Goal: Task Accomplishment & Management: Complete application form

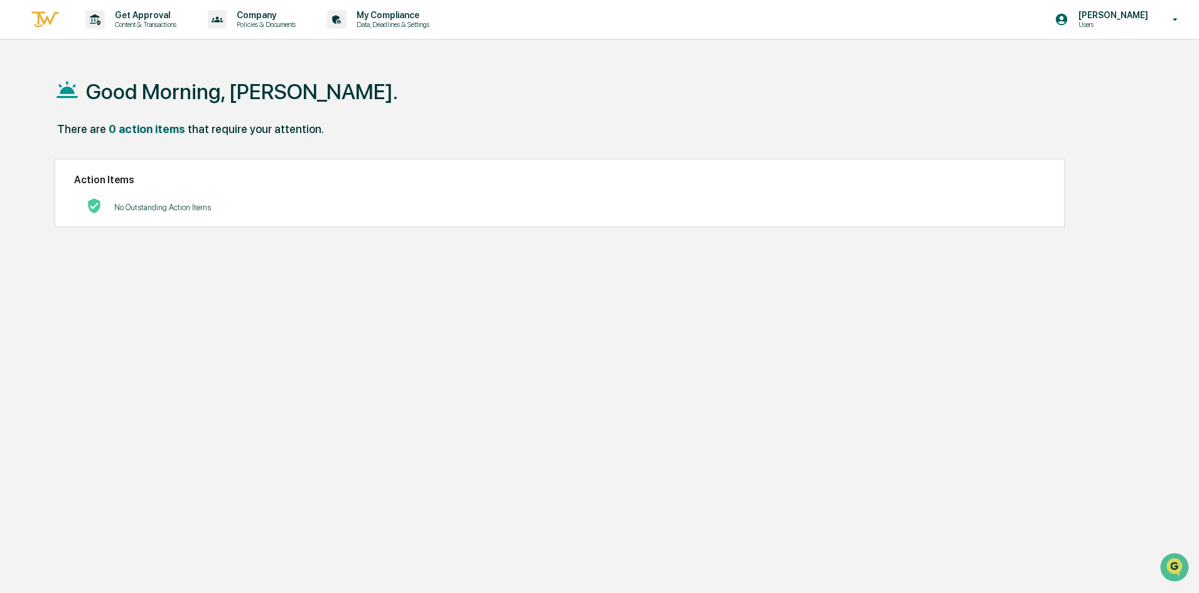
click at [148, 28] on p "Content & Transactions" at bounding box center [144, 24] width 78 height 9
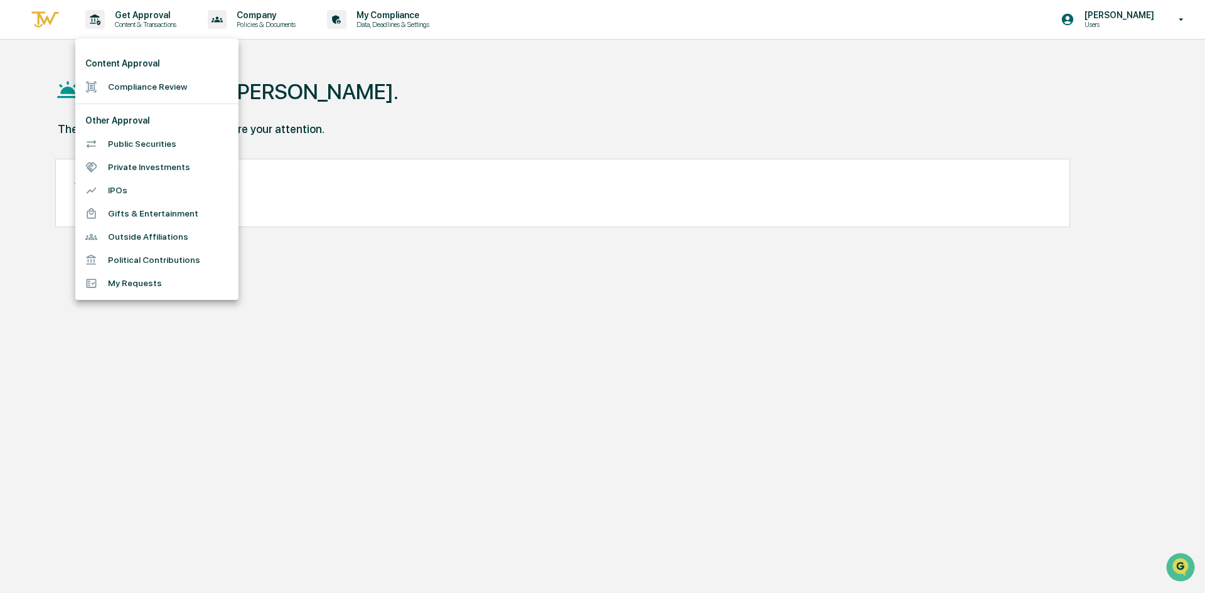
click at [157, 146] on li "Public Securities" at bounding box center [156, 143] width 163 height 23
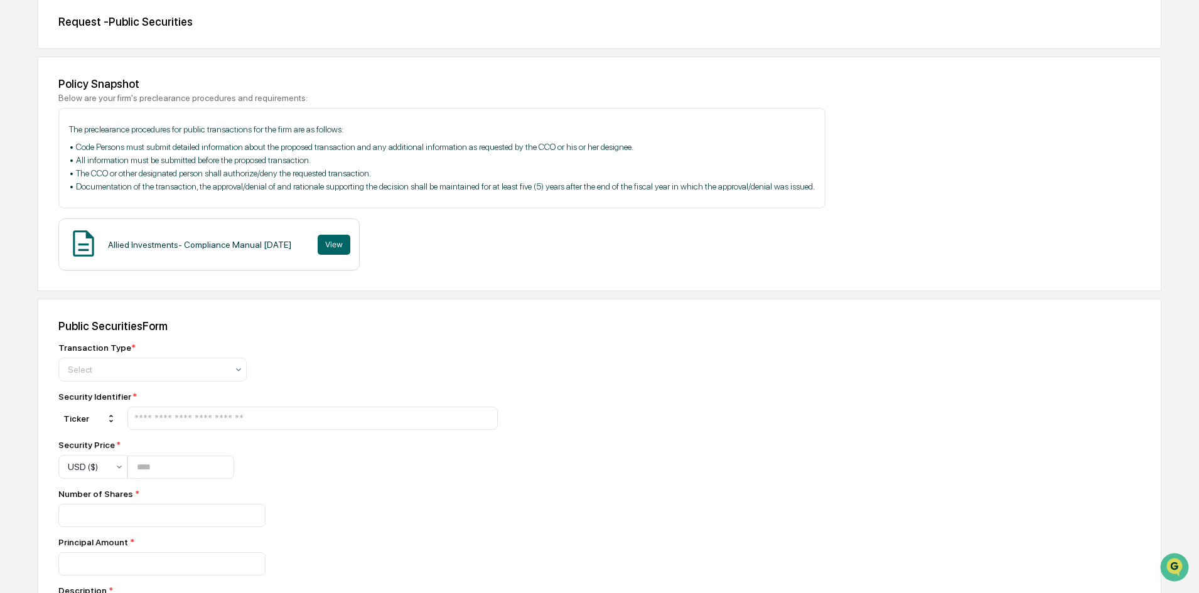
scroll to position [126, 0]
click at [173, 370] on div at bounding box center [147, 368] width 159 height 13
click at [166, 415] on div "Sell" at bounding box center [152, 423] width 187 height 25
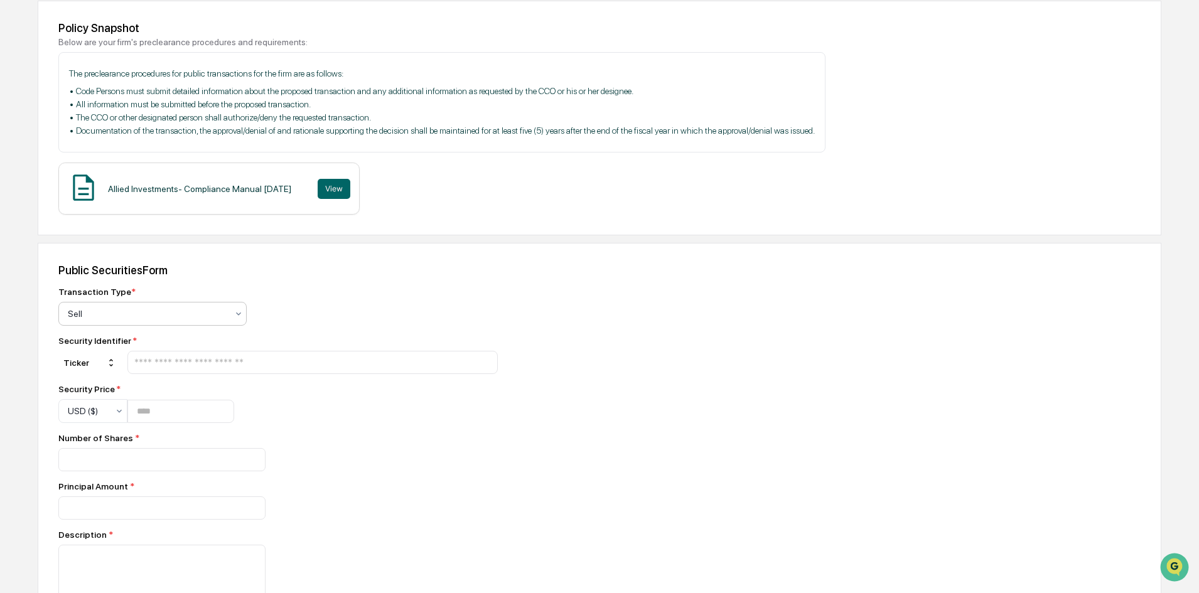
scroll to position [251, 0]
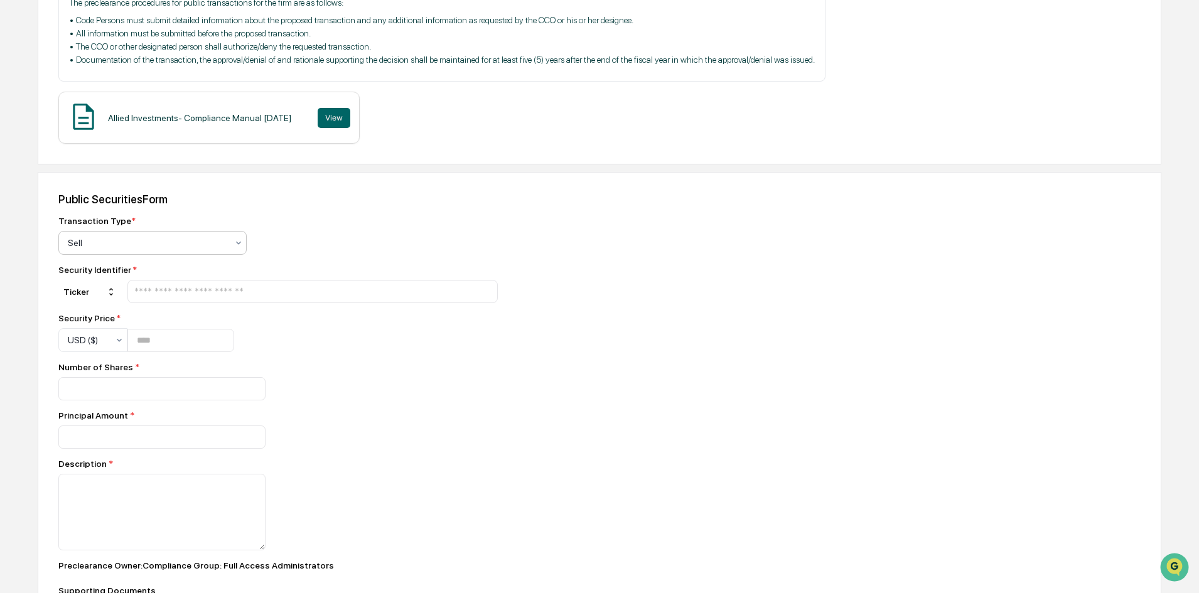
click at [248, 291] on input "text" at bounding box center [312, 292] width 359 height 12
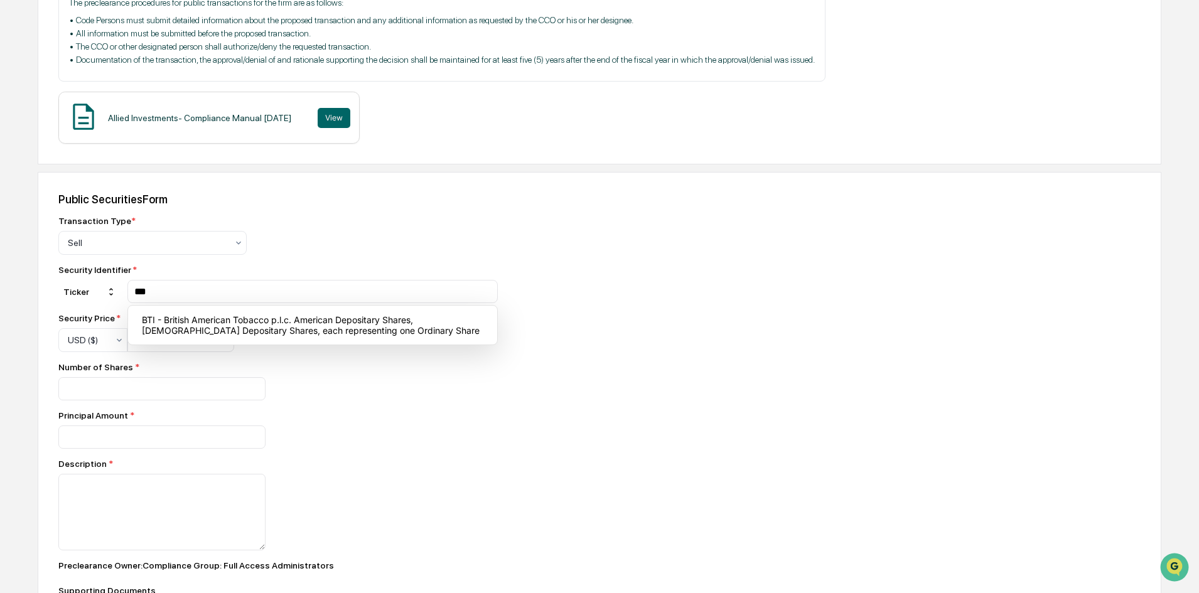
type input "***"
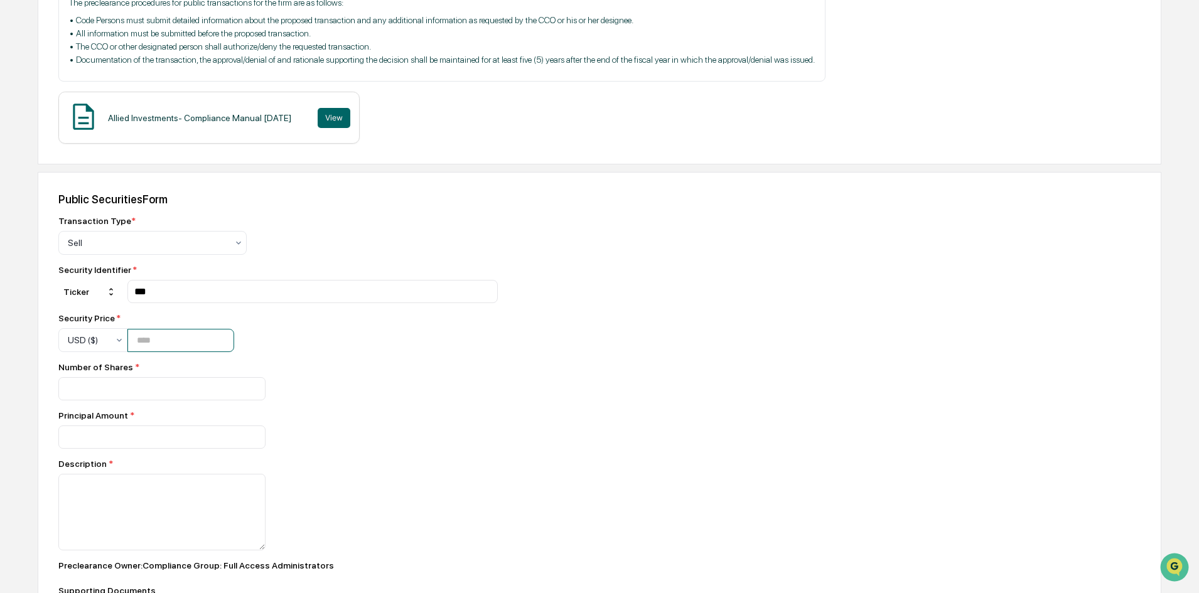
click at [215, 346] on input "number" at bounding box center [180, 340] width 107 height 23
type input "****"
click at [168, 384] on input "number" at bounding box center [161, 388] width 207 height 23
type input "**"
click at [175, 401] on input "number" at bounding box center [161, 388] width 207 height 23
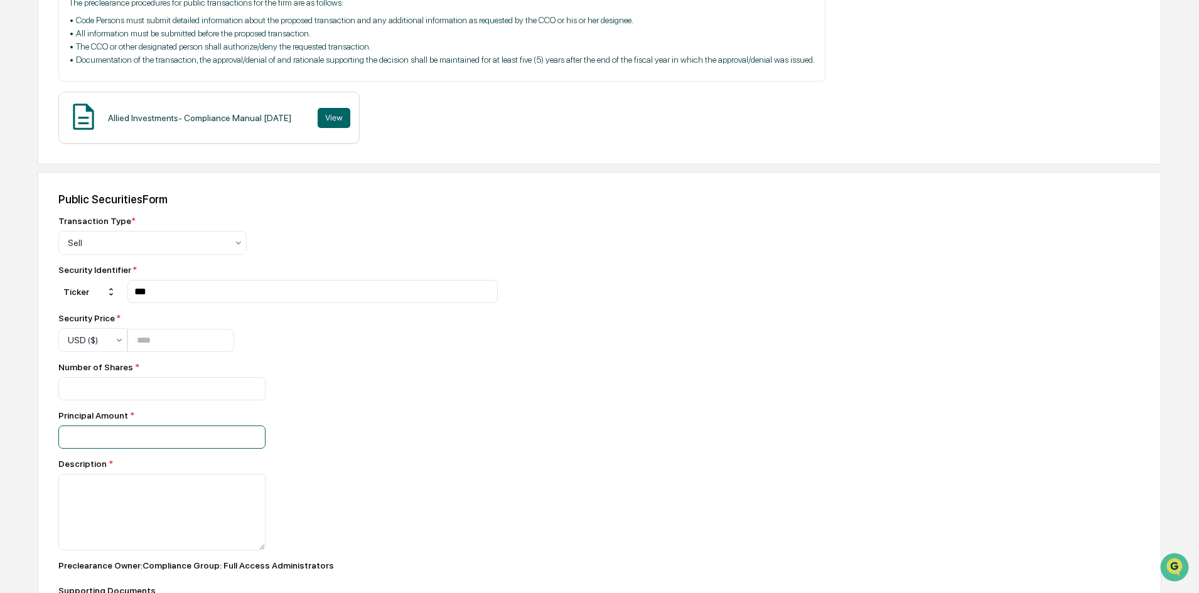
type input "***"
click at [168, 483] on textarea at bounding box center [161, 512] width 207 height 77
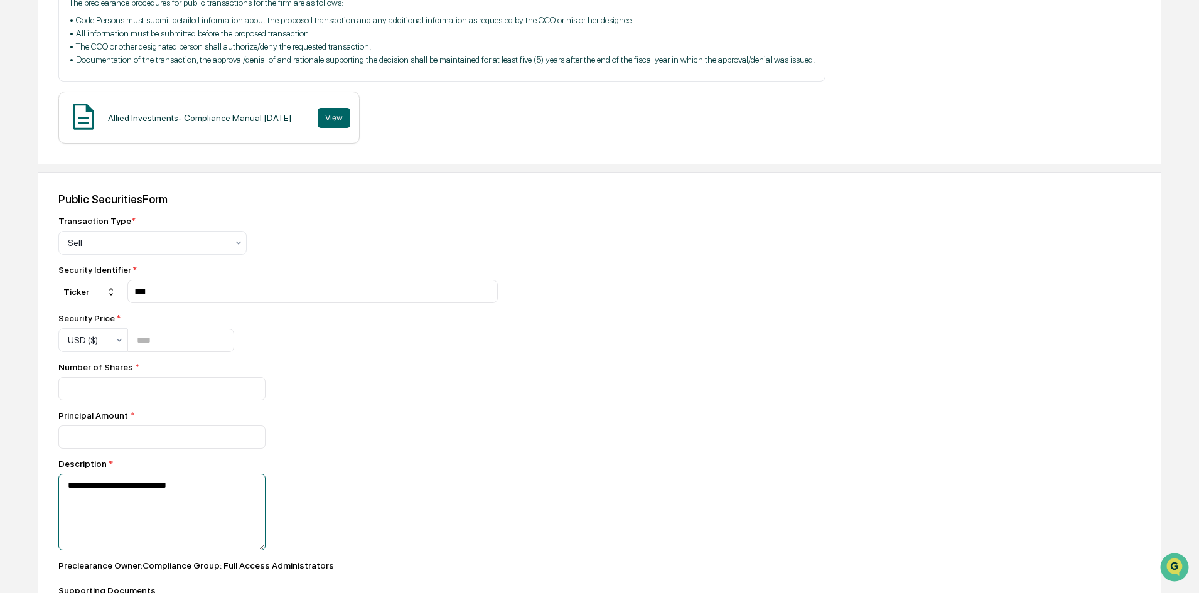
type textarea "**********"
click at [507, 453] on div "**********" at bounding box center [600, 456] width 1124 height 568
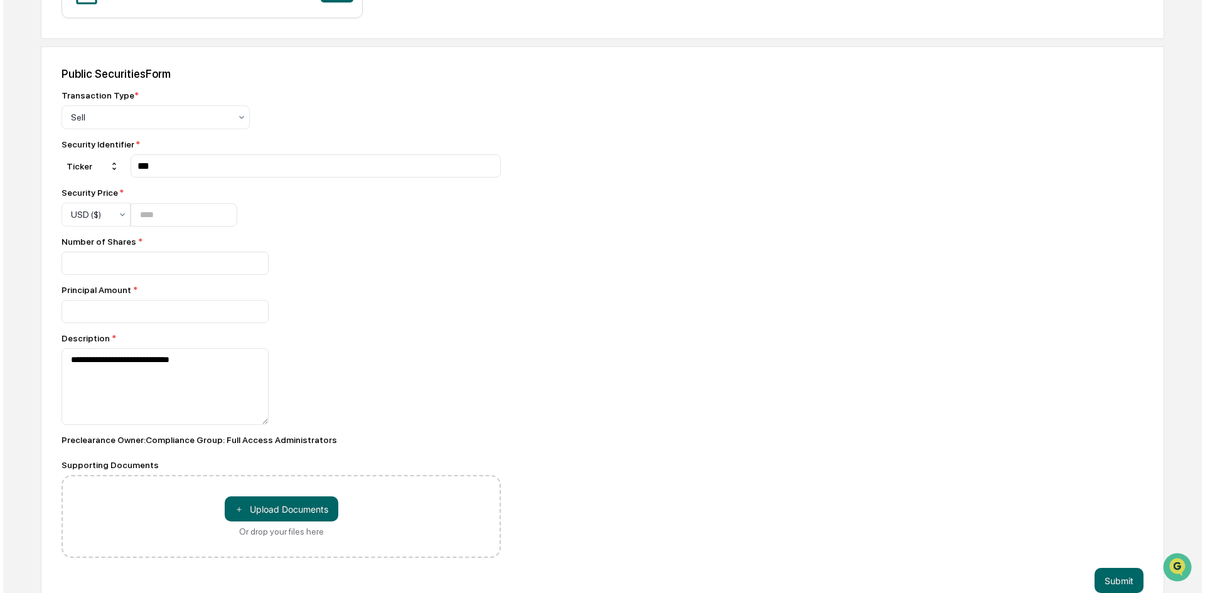
scroll to position [399, 0]
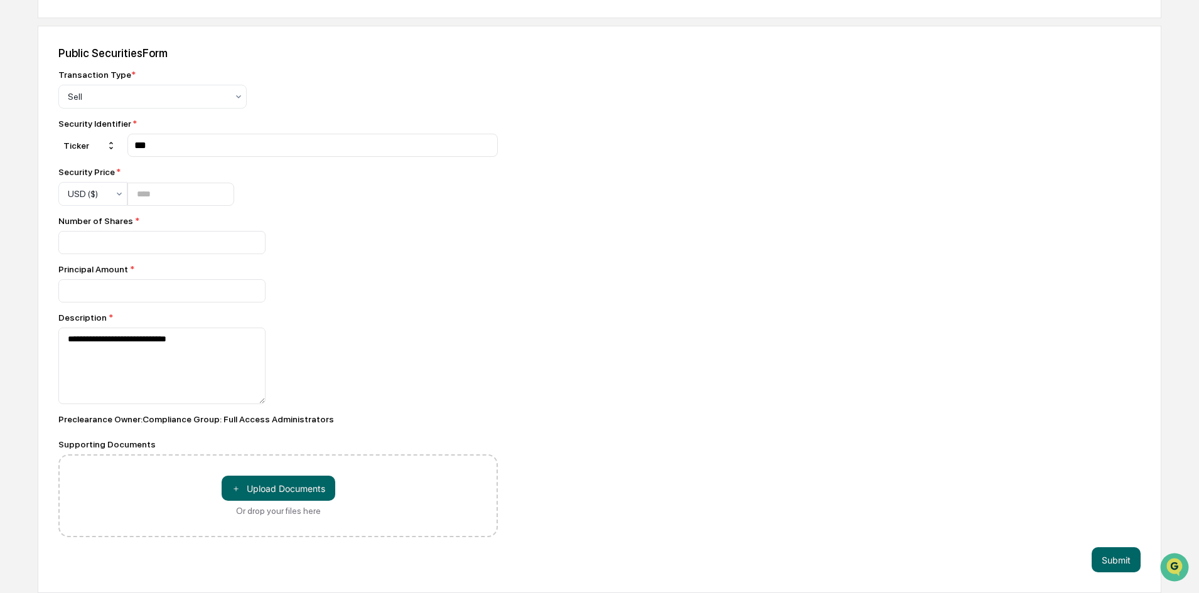
click at [1104, 560] on button "Submit" at bounding box center [1116, 559] width 49 height 25
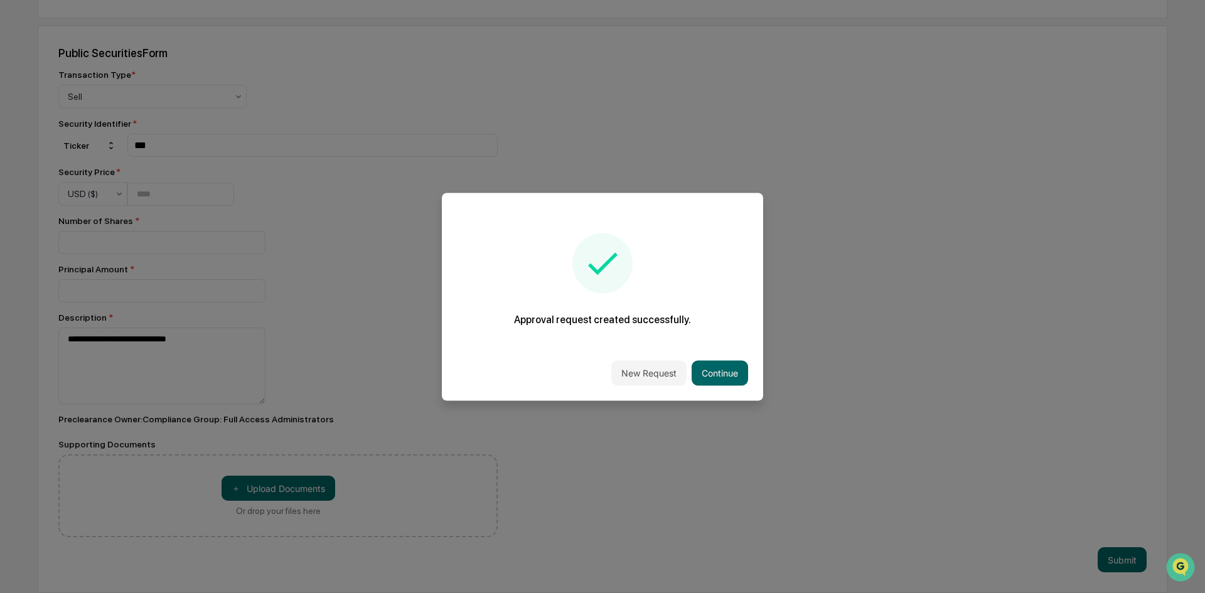
click at [666, 374] on button "New Request" at bounding box center [648, 372] width 75 height 25
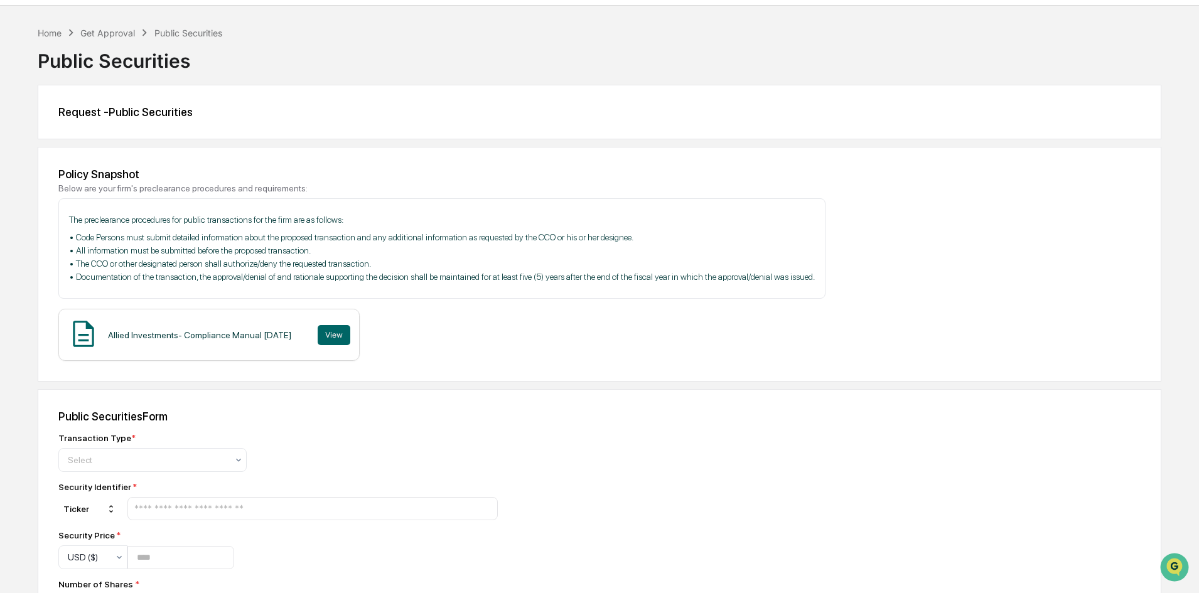
scroll to position [63, 0]
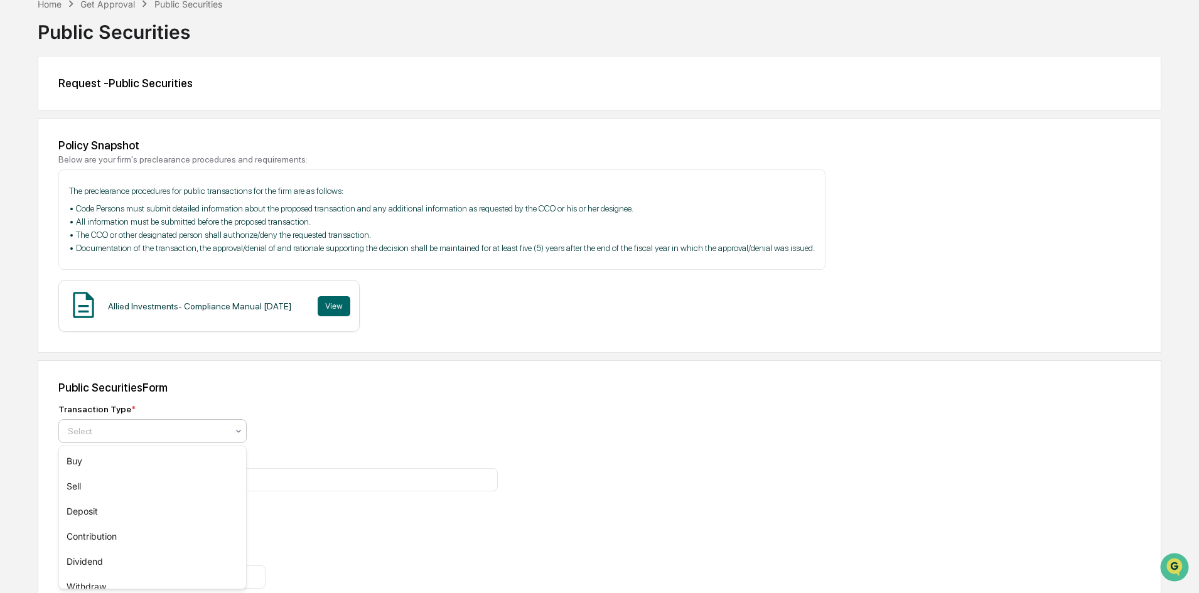
click at [182, 425] on div at bounding box center [147, 431] width 159 height 13
click at [149, 486] on div "Sell" at bounding box center [152, 486] width 187 height 25
click at [154, 476] on input "text" at bounding box center [312, 480] width 359 height 12
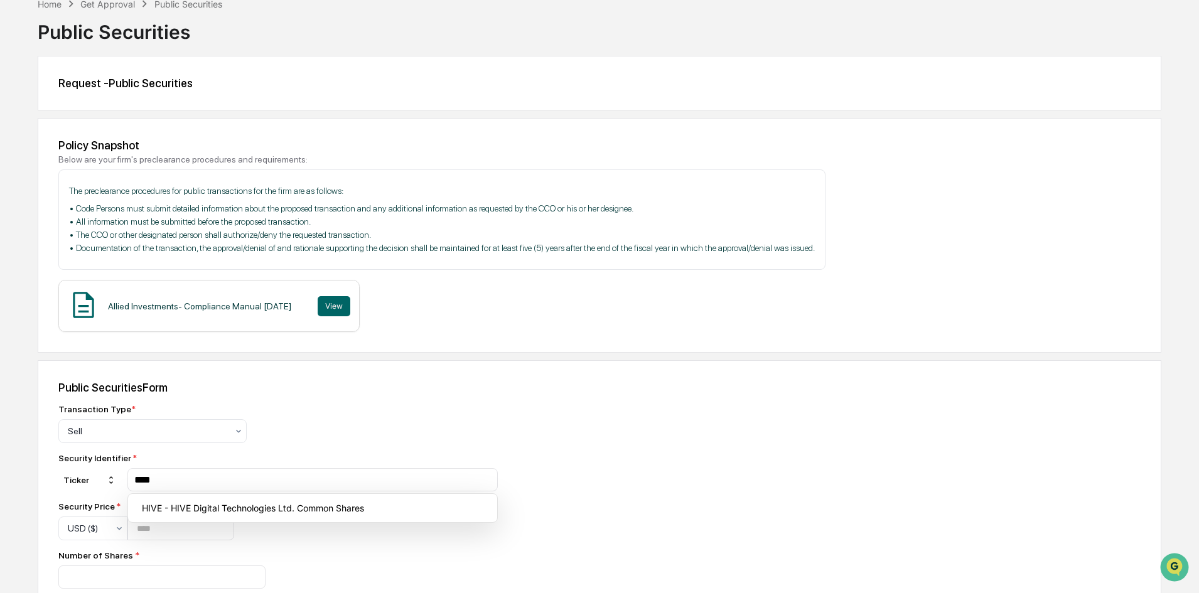
type input "****"
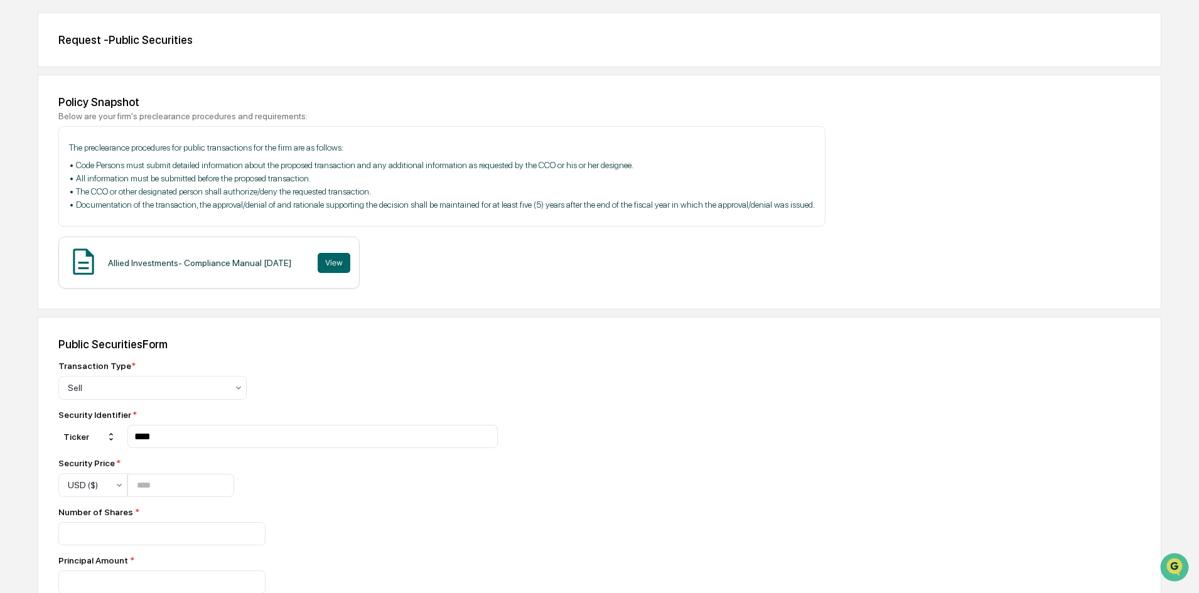
scroll to position [126, 0]
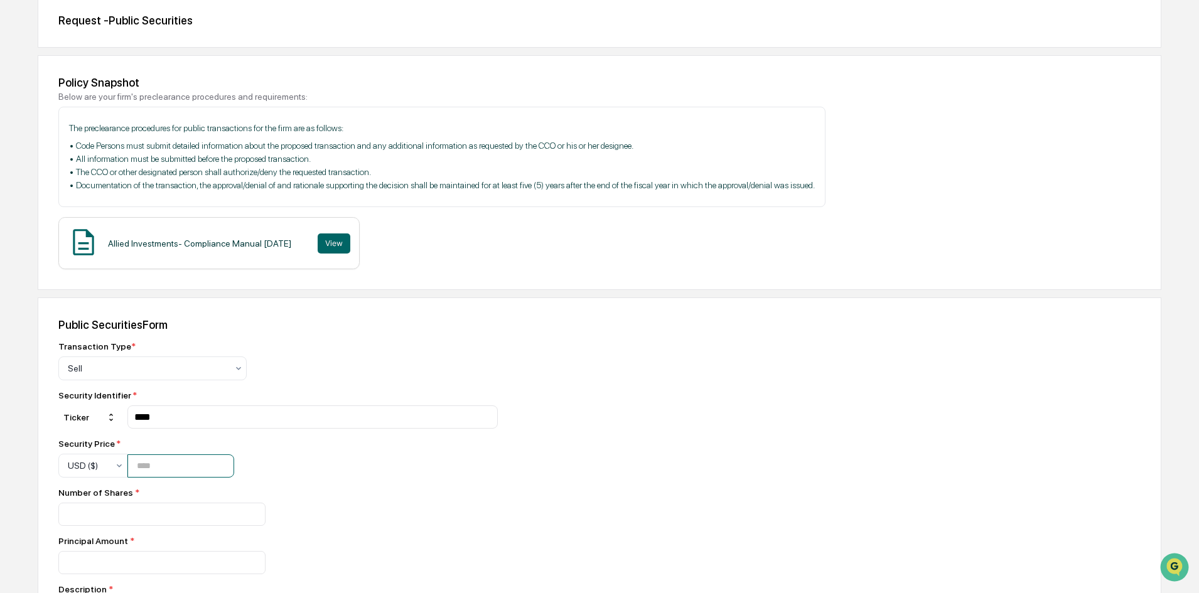
click at [155, 470] on input "number" at bounding box center [180, 466] width 107 height 23
type input "****"
click at [153, 510] on input "number" at bounding box center [161, 514] width 207 height 23
type input "***"
click at [378, 510] on div "***" at bounding box center [277, 514] width 439 height 23
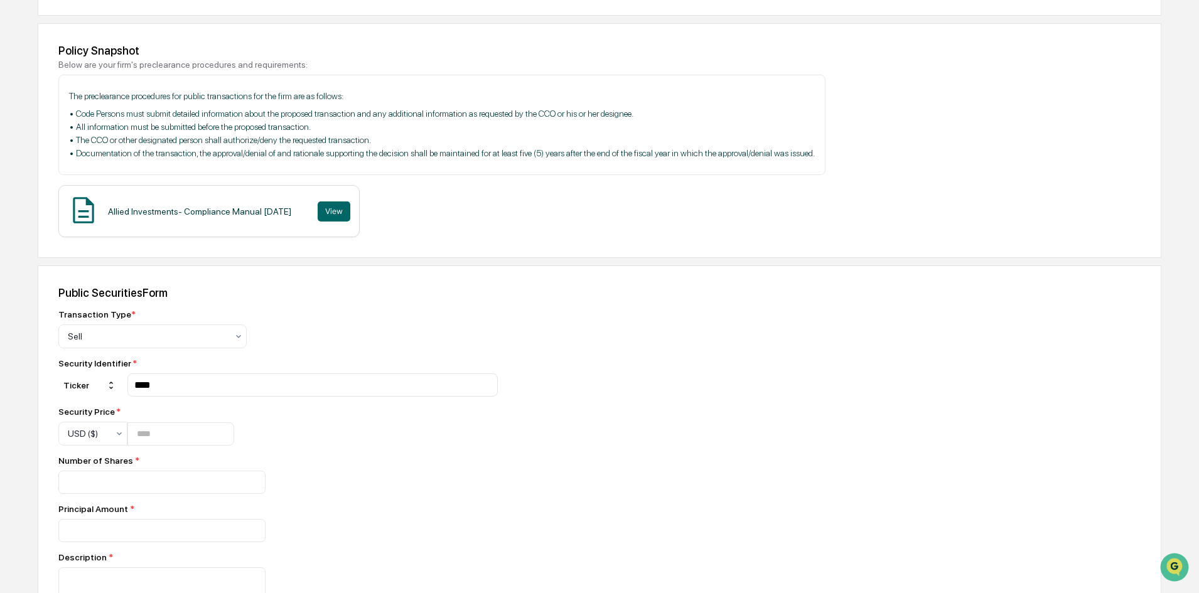
scroll to position [188, 0]
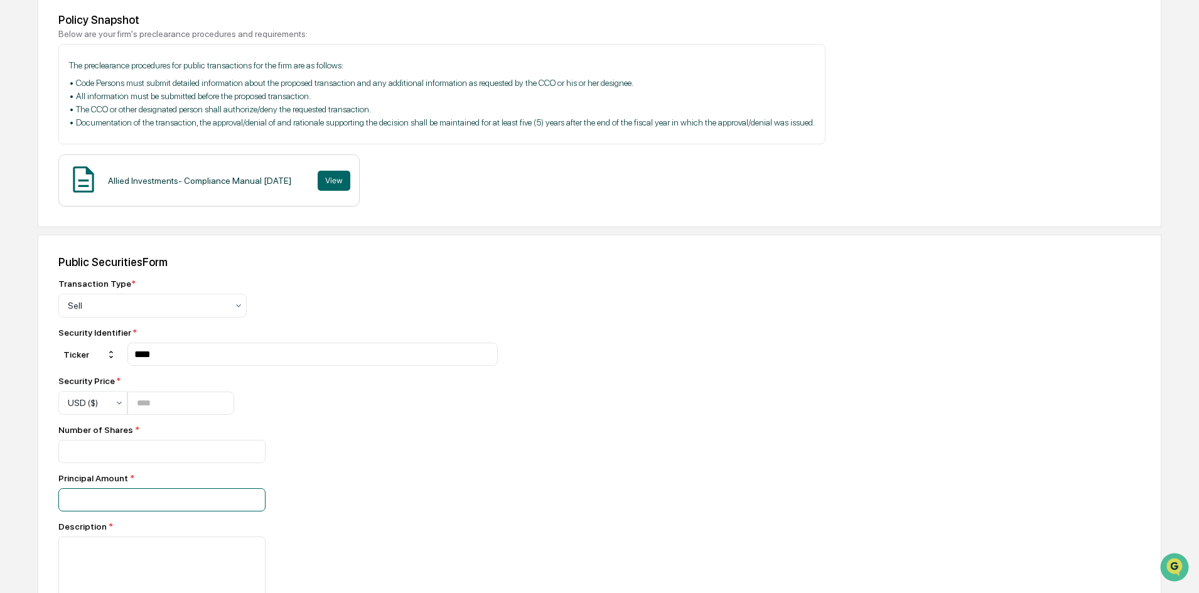
click at [174, 463] on input "number" at bounding box center [161, 451] width 207 height 23
type input "***"
click at [348, 476] on div "Principal Amount *" at bounding box center [277, 478] width 439 height 10
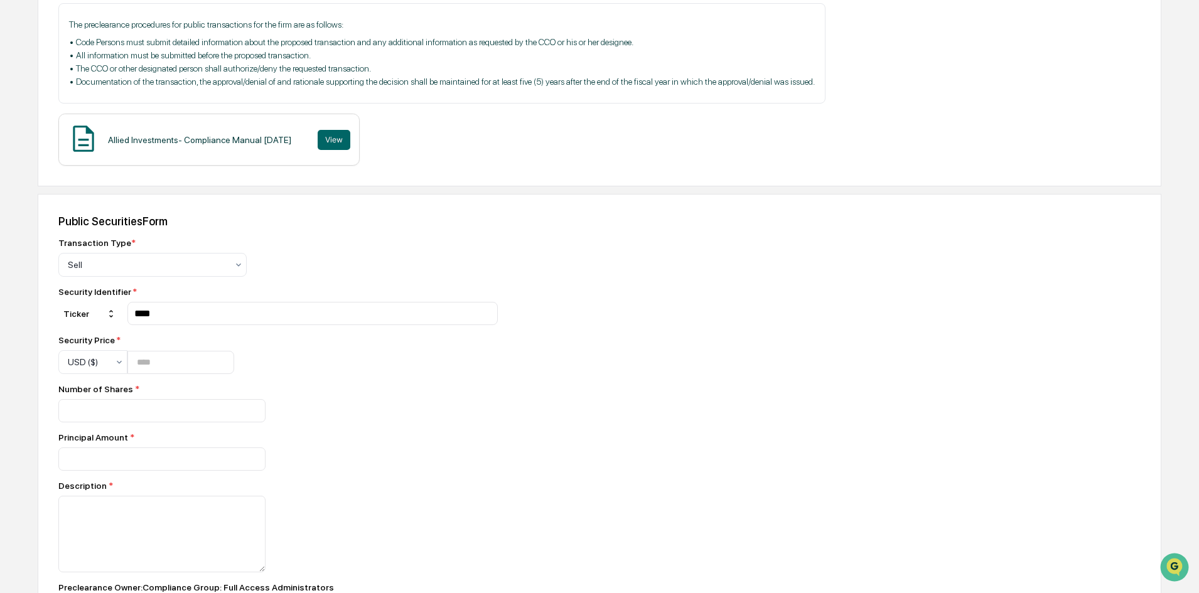
scroll to position [251, 0]
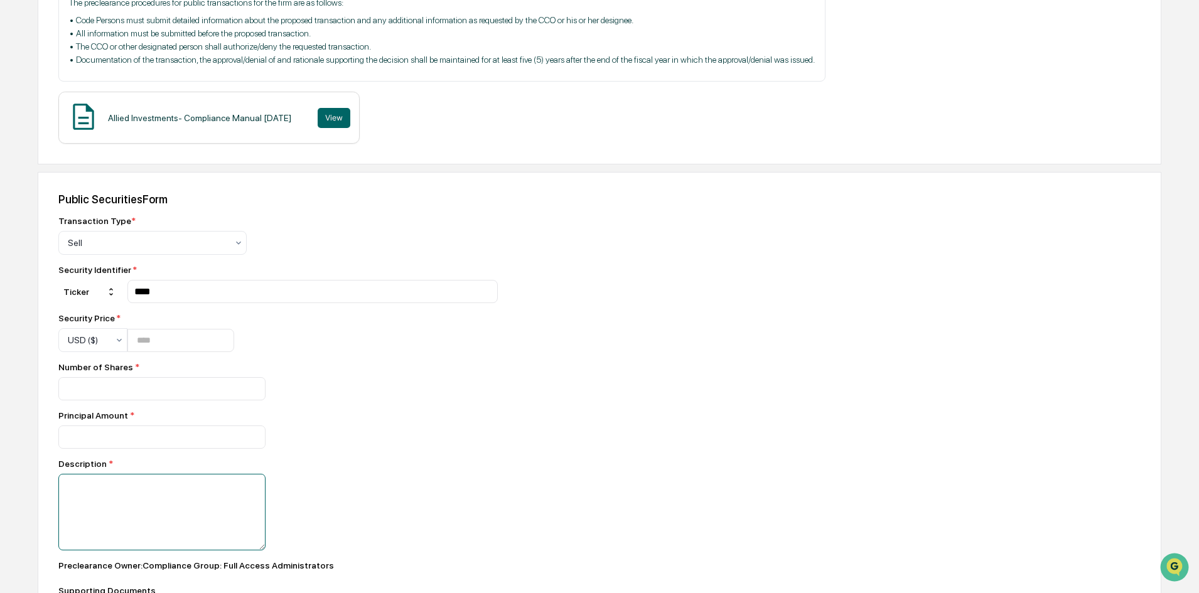
click at [174, 491] on textarea at bounding box center [161, 512] width 207 height 77
type textarea "**********"
click at [512, 465] on div "**********" at bounding box center [600, 456] width 1124 height 568
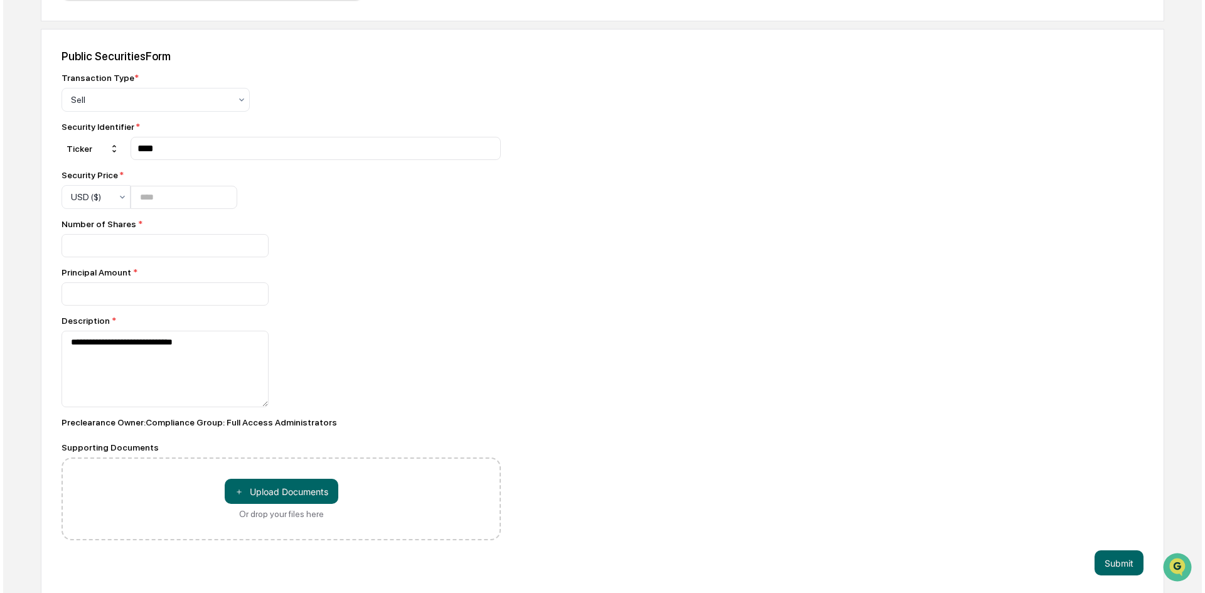
scroll to position [399, 0]
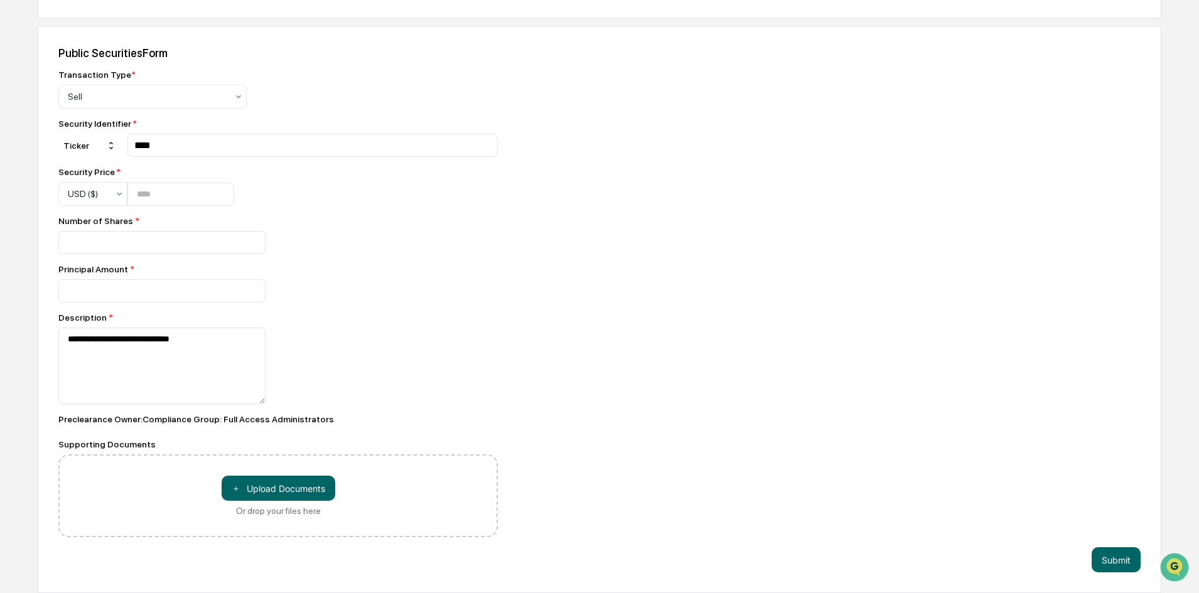
click at [1120, 568] on button "Submit" at bounding box center [1116, 559] width 49 height 25
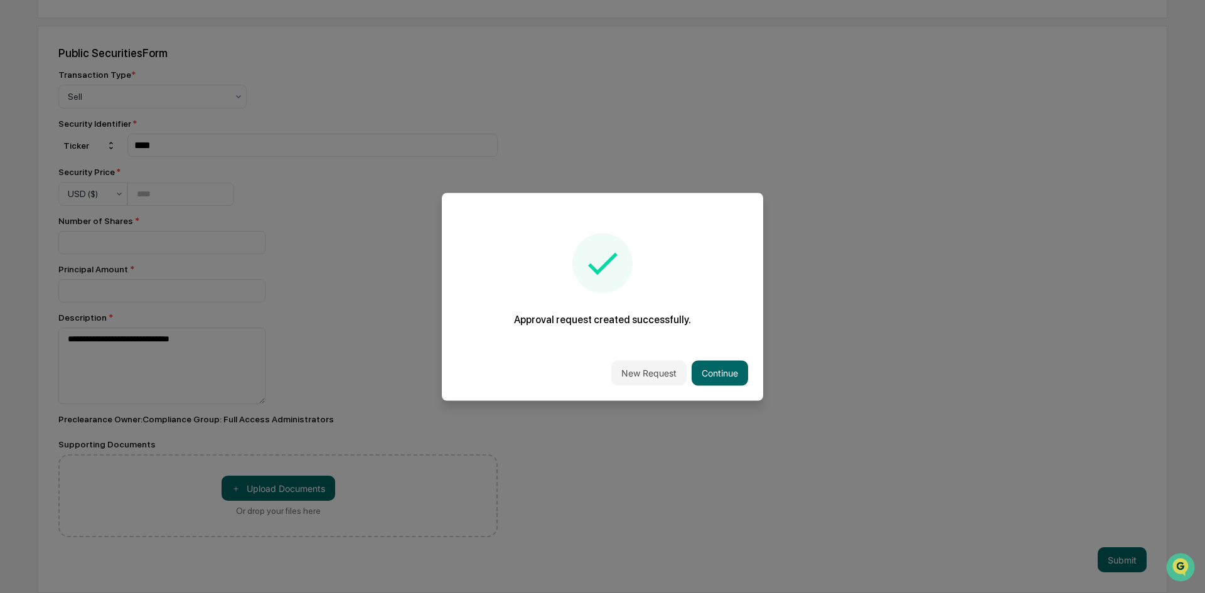
click at [654, 372] on button "New Request" at bounding box center [648, 372] width 75 height 25
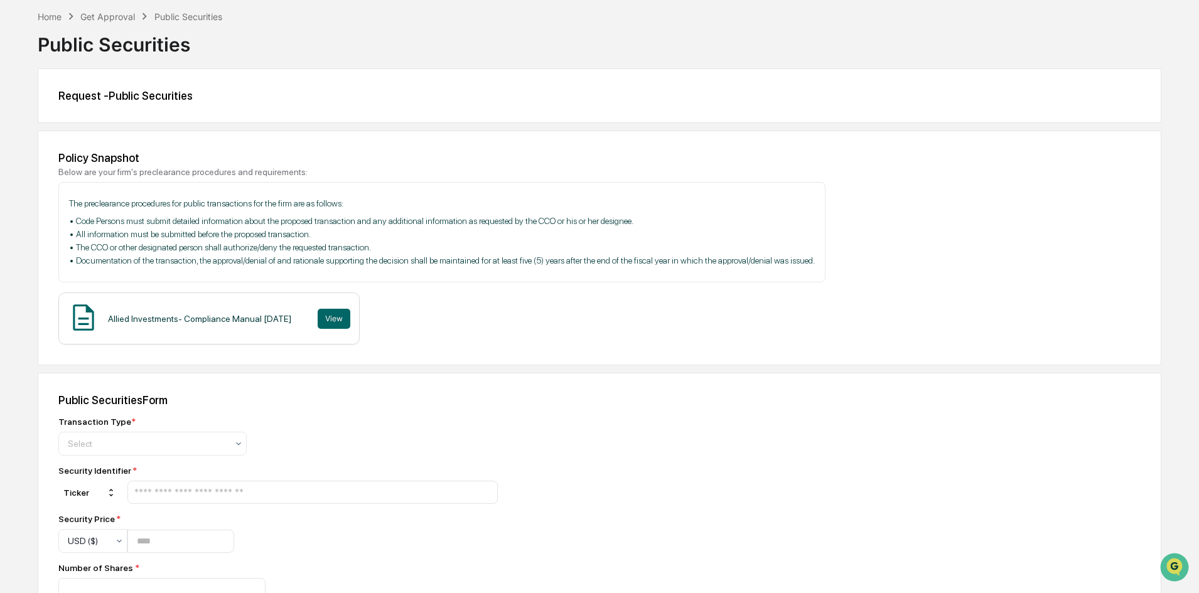
scroll to position [126, 0]
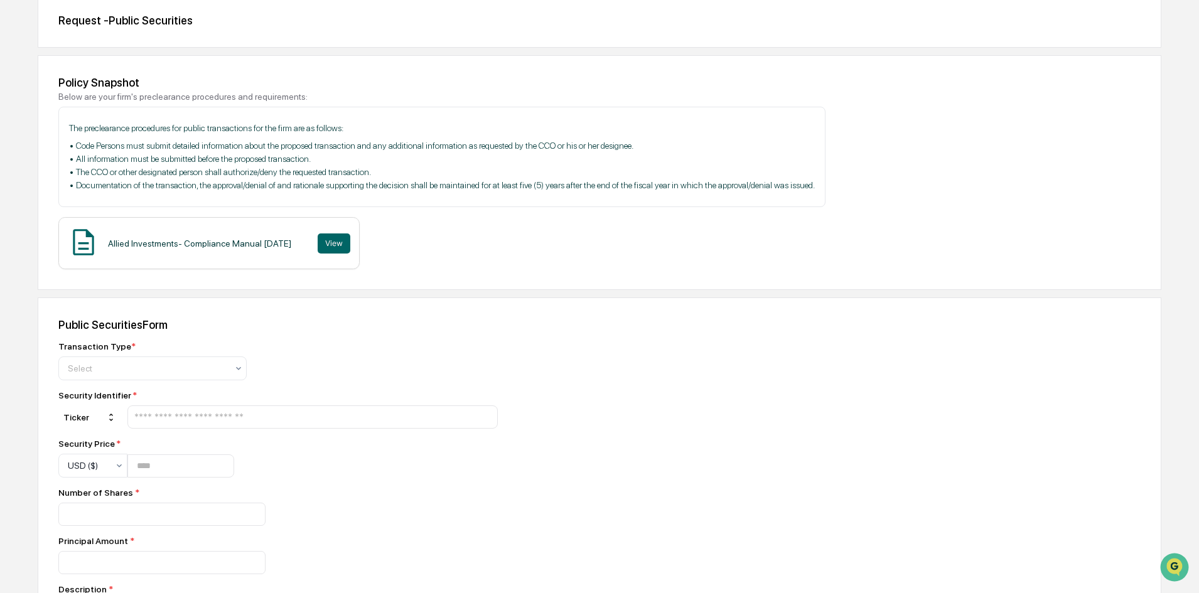
click at [175, 370] on div at bounding box center [147, 368] width 159 height 13
click at [174, 412] on div "Sell" at bounding box center [152, 423] width 187 height 25
click at [178, 414] on input "text" at bounding box center [312, 417] width 359 height 12
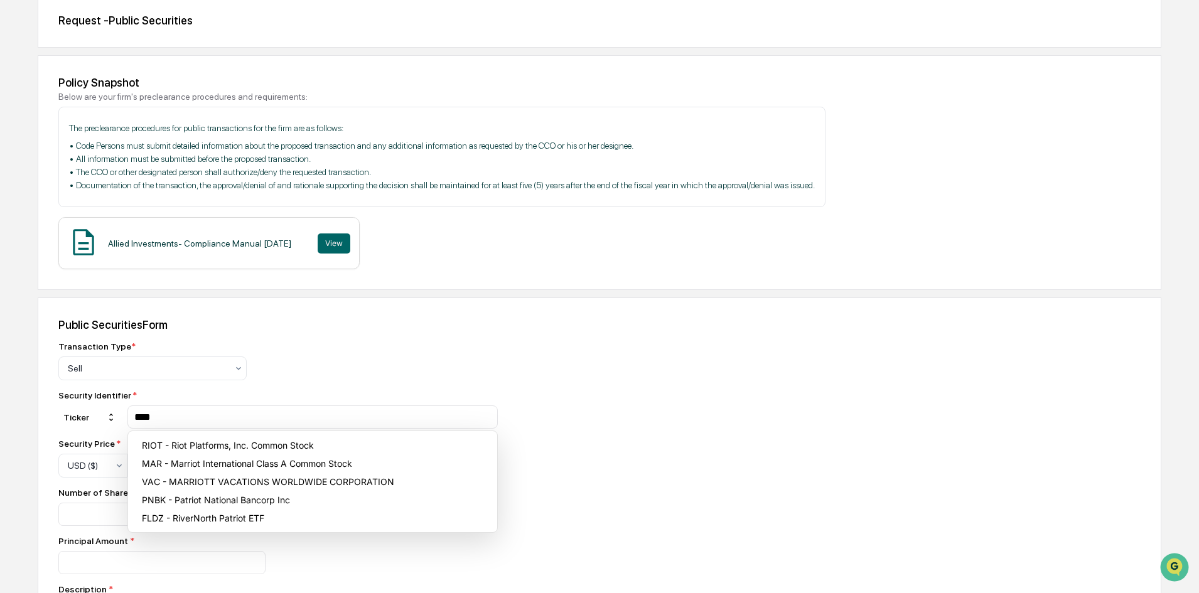
type input "****"
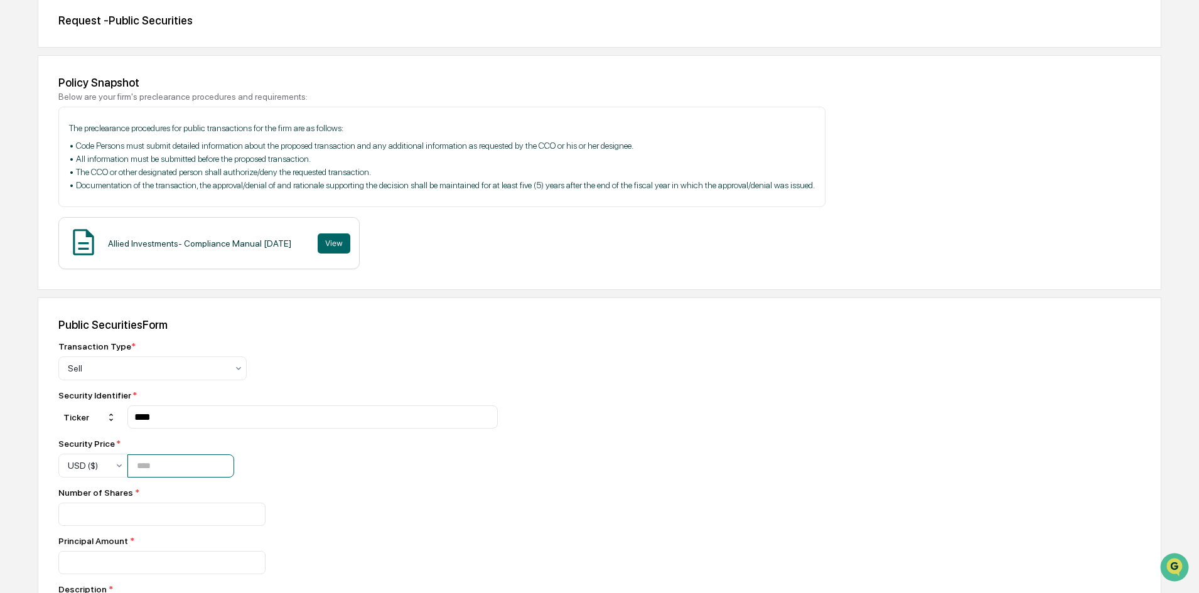
click at [168, 466] on input "number" at bounding box center [180, 466] width 107 height 23
type input "*****"
click at [163, 515] on input "number" at bounding box center [161, 514] width 207 height 23
type input "***"
click at [151, 526] on input "number" at bounding box center [161, 514] width 207 height 23
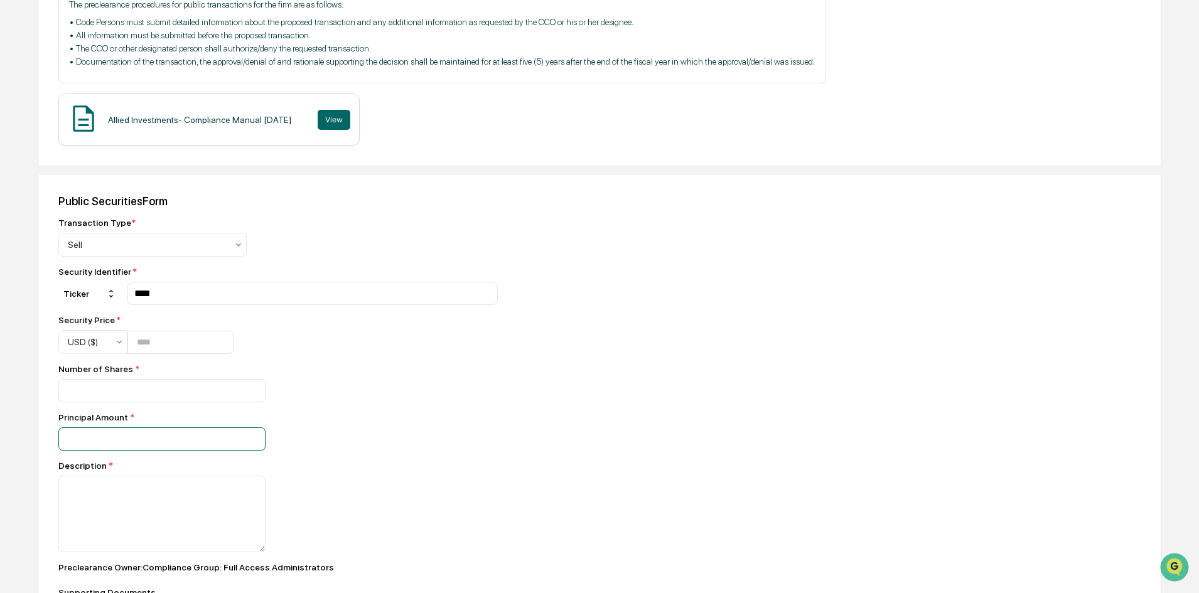
scroll to position [251, 0]
type input "****"
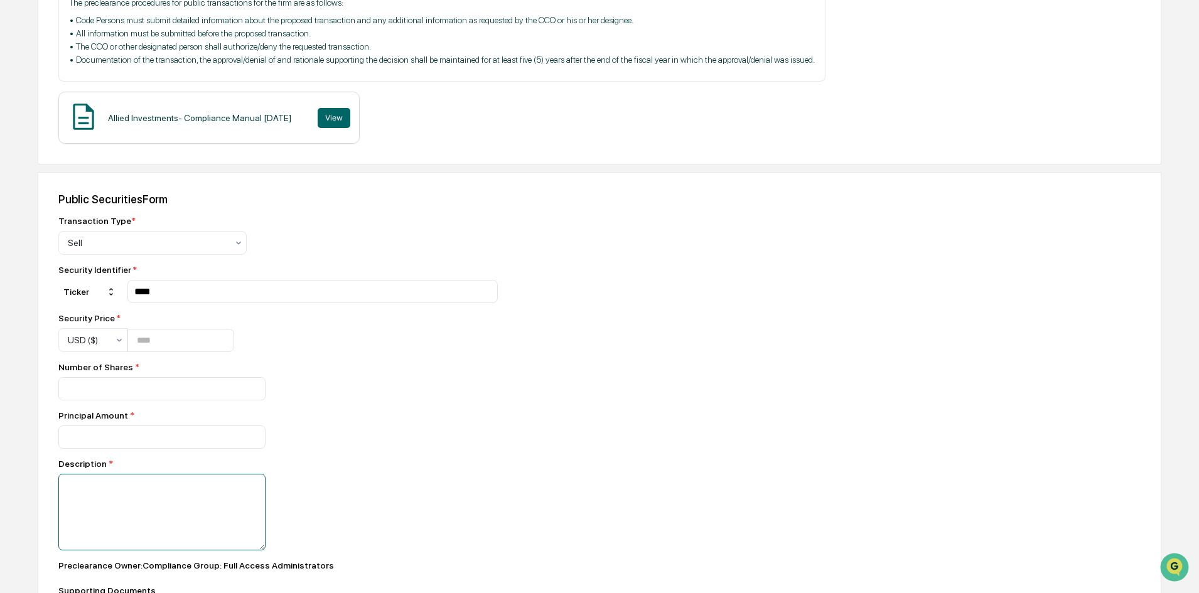
click at [221, 494] on textarea at bounding box center [161, 512] width 207 height 77
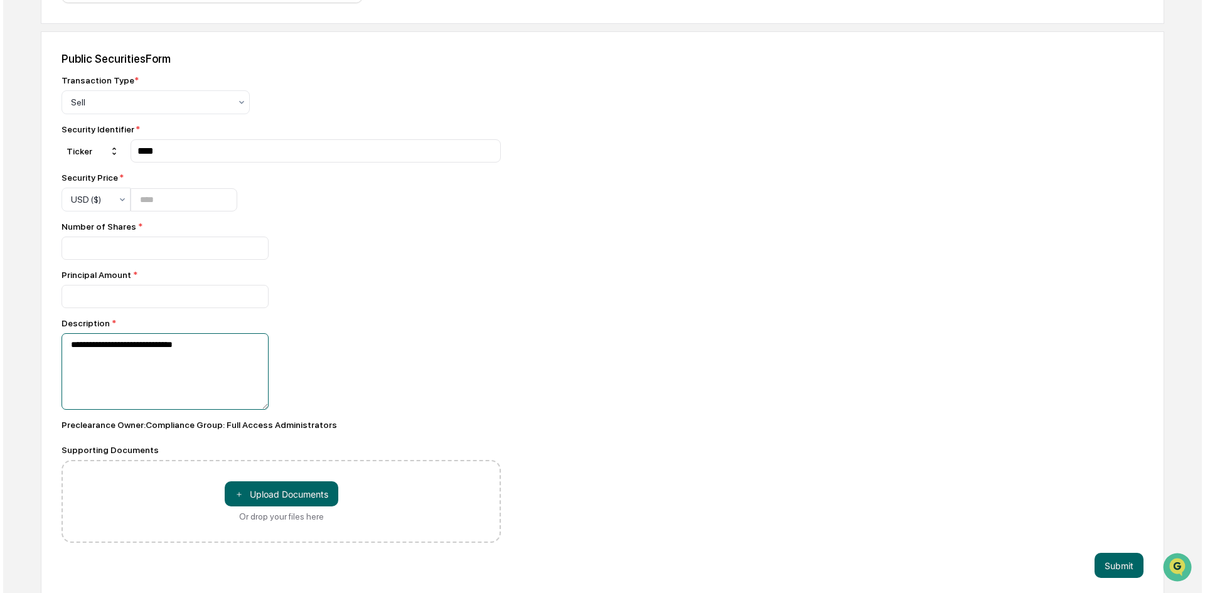
scroll to position [399, 0]
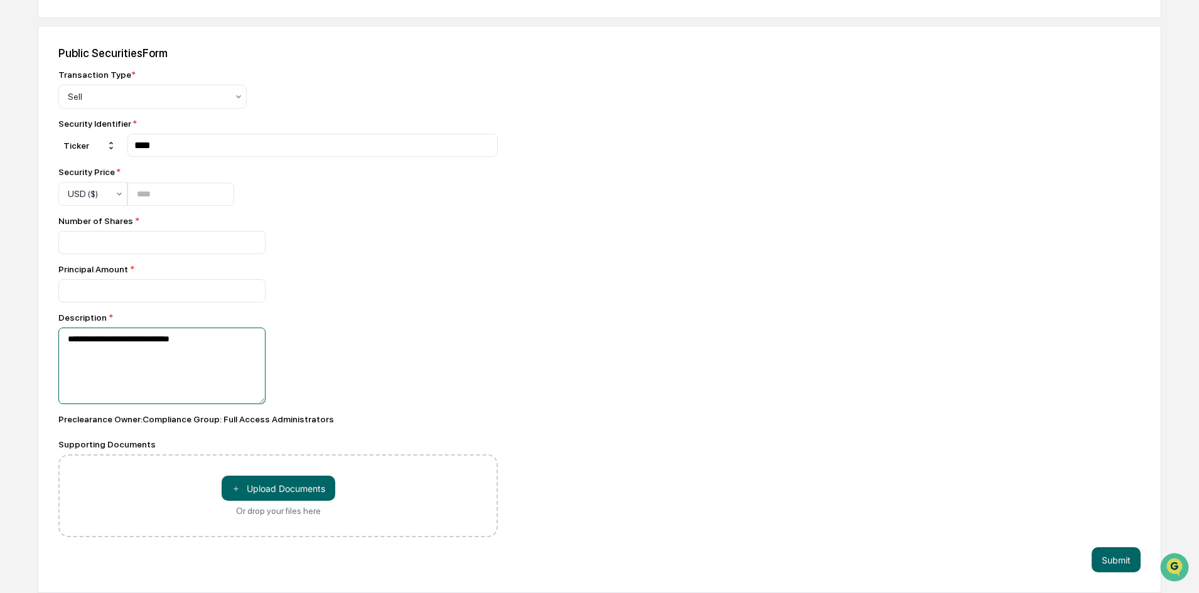
type textarea "**********"
click at [1116, 560] on button "Submit" at bounding box center [1116, 559] width 49 height 25
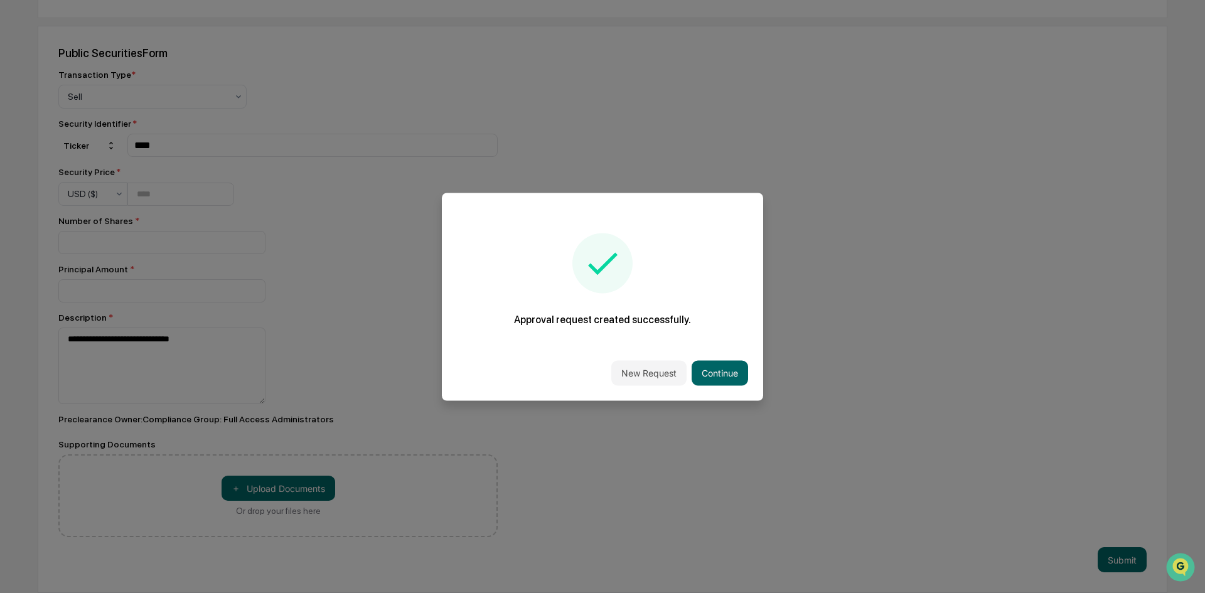
click at [740, 371] on button "Continue" at bounding box center [720, 372] width 57 height 25
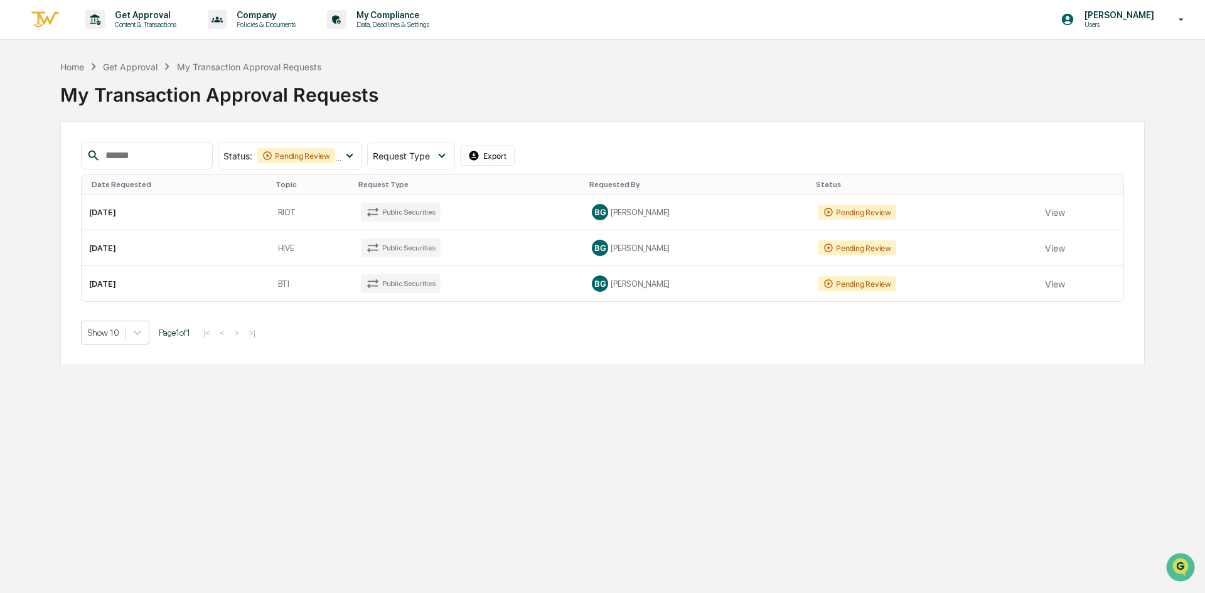
click at [289, 208] on td "RIOT" at bounding box center [312, 213] width 83 height 36
click at [196, 248] on td "[DATE]" at bounding box center [176, 248] width 189 height 36
click at [164, 287] on td "[DATE]" at bounding box center [176, 283] width 189 height 35
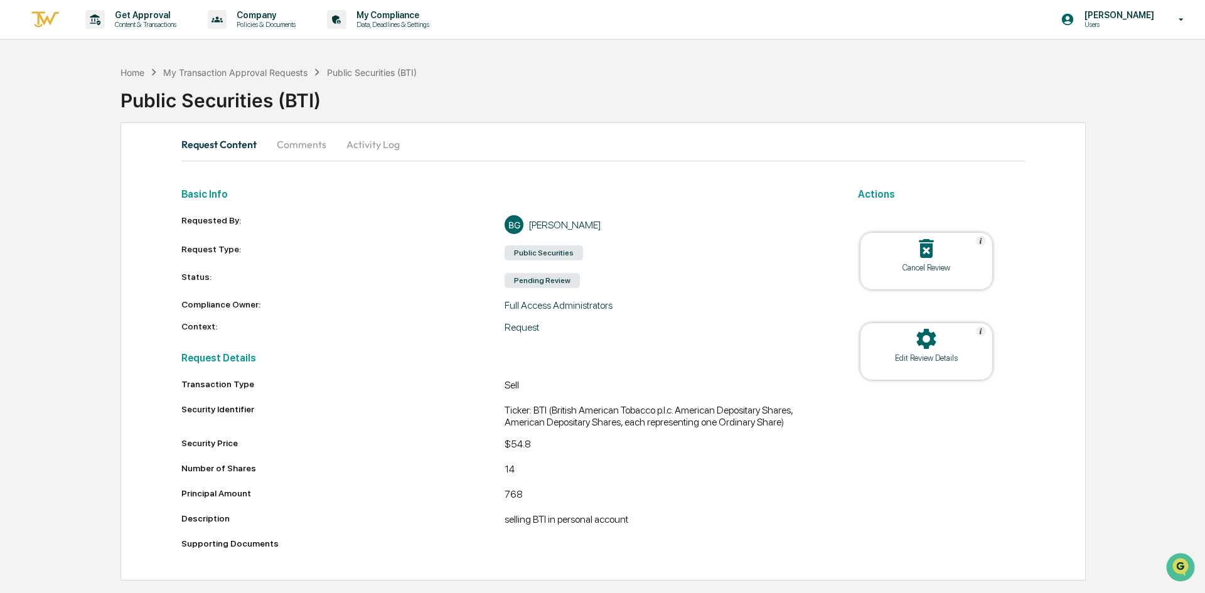
click at [136, 75] on div "Home" at bounding box center [133, 72] width 24 height 11
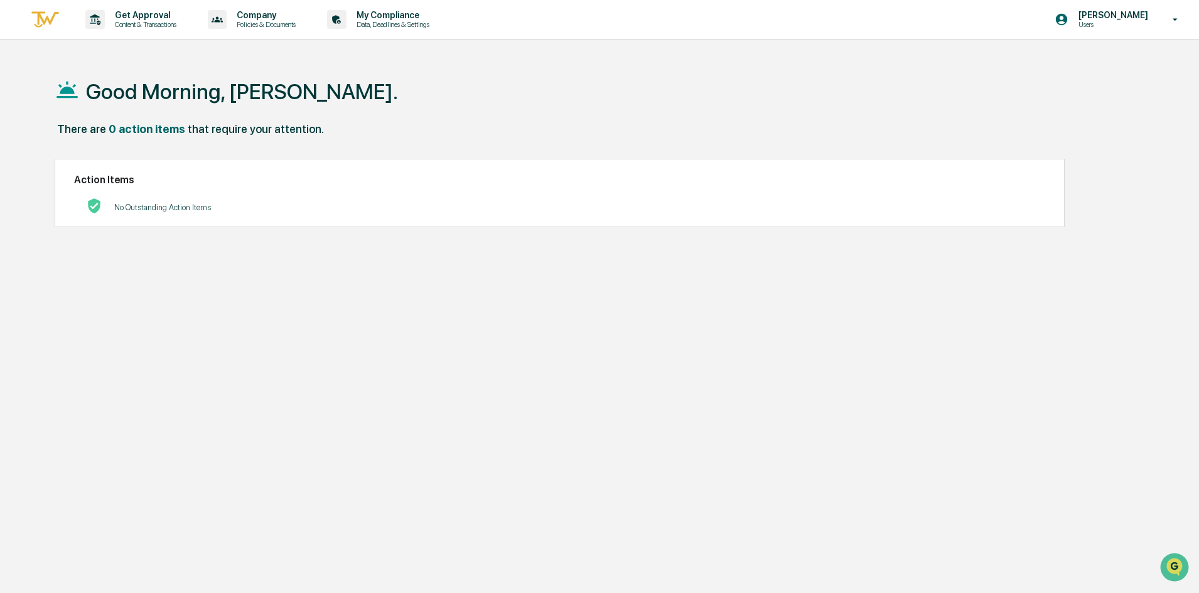
click at [437, 31] on div "My Compliance Data, Deadlines & Settings" at bounding box center [382, 19] width 121 height 39
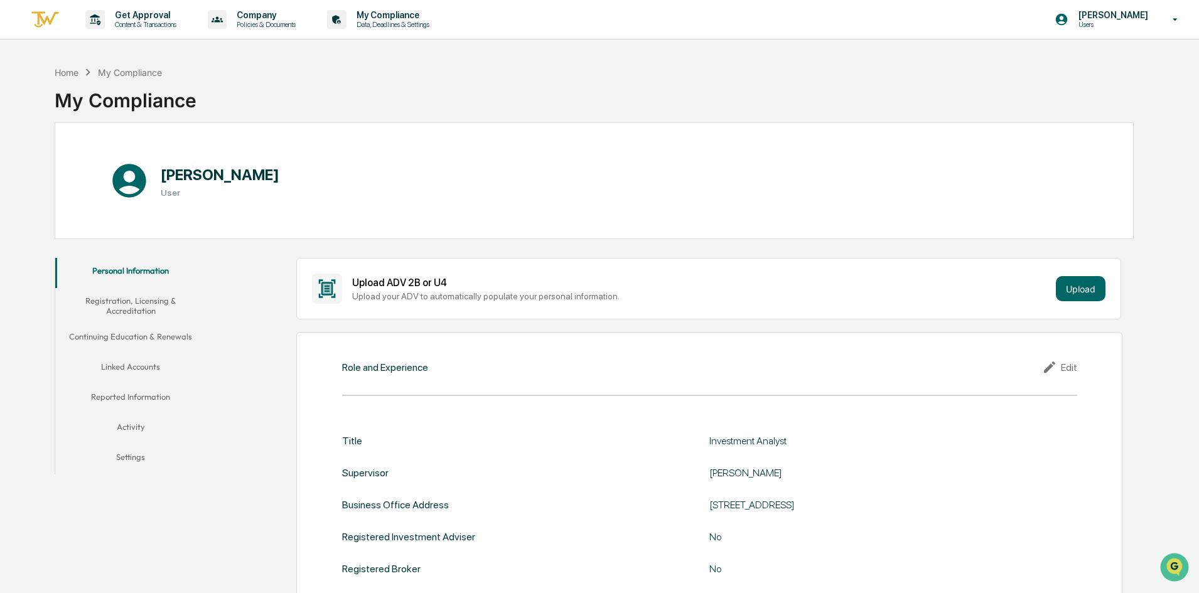
click at [97, 31] on div "Get Approval Content & Transactions" at bounding box center [135, 19] width 110 height 39
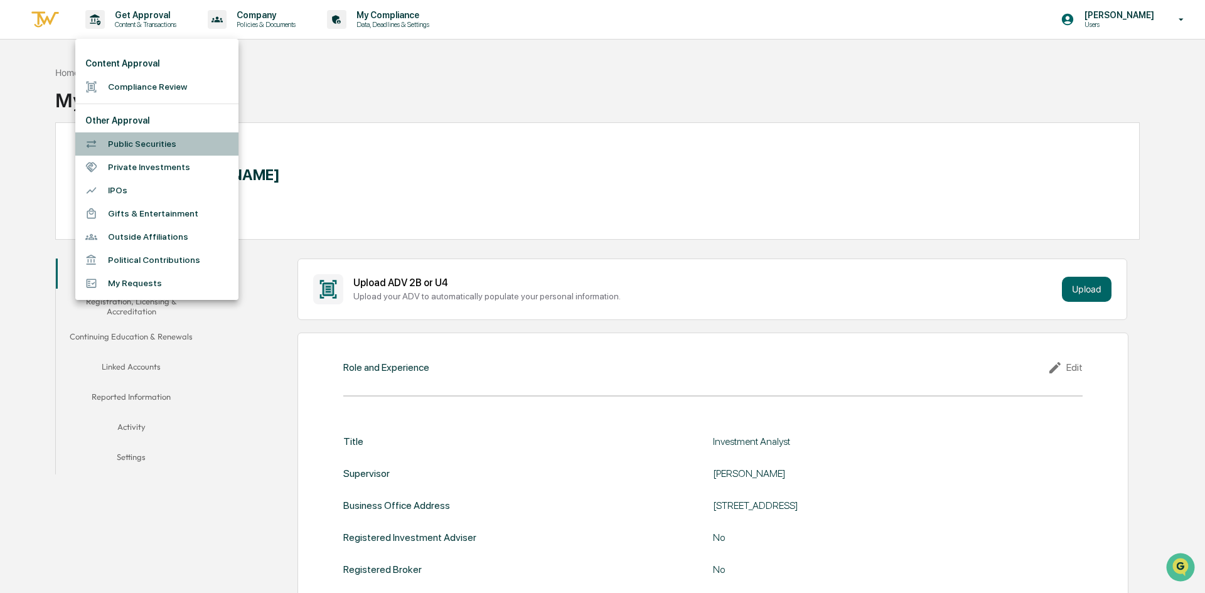
click at [146, 150] on li "Public Securities" at bounding box center [156, 143] width 163 height 23
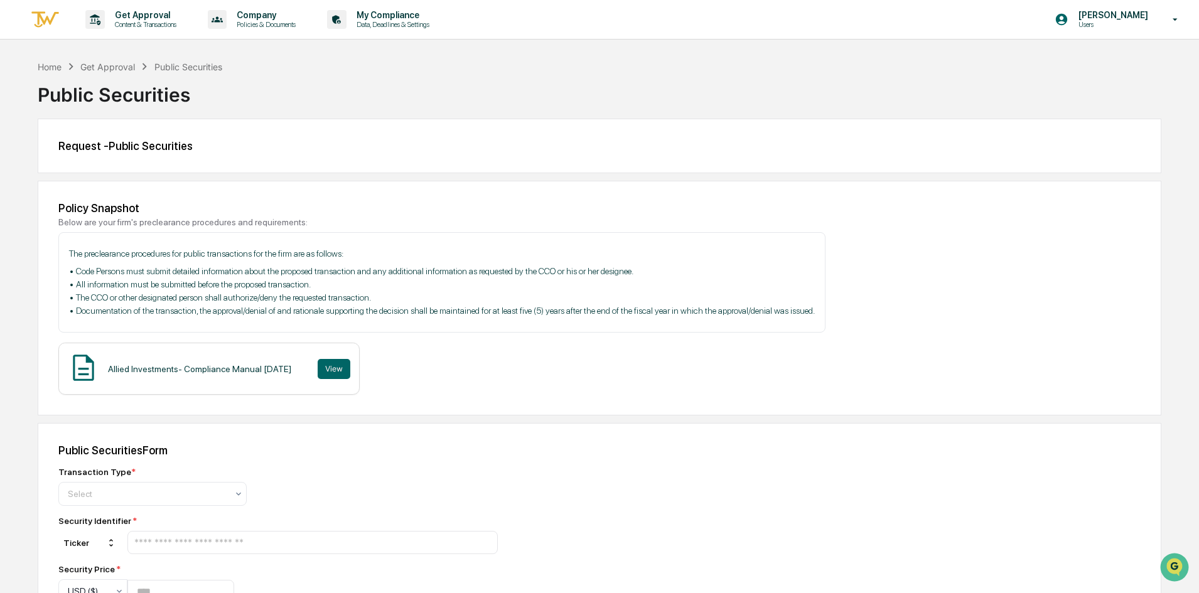
click at [427, 23] on p "Data, Deadlines & Settings" at bounding box center [391, 24] width 89 height 9
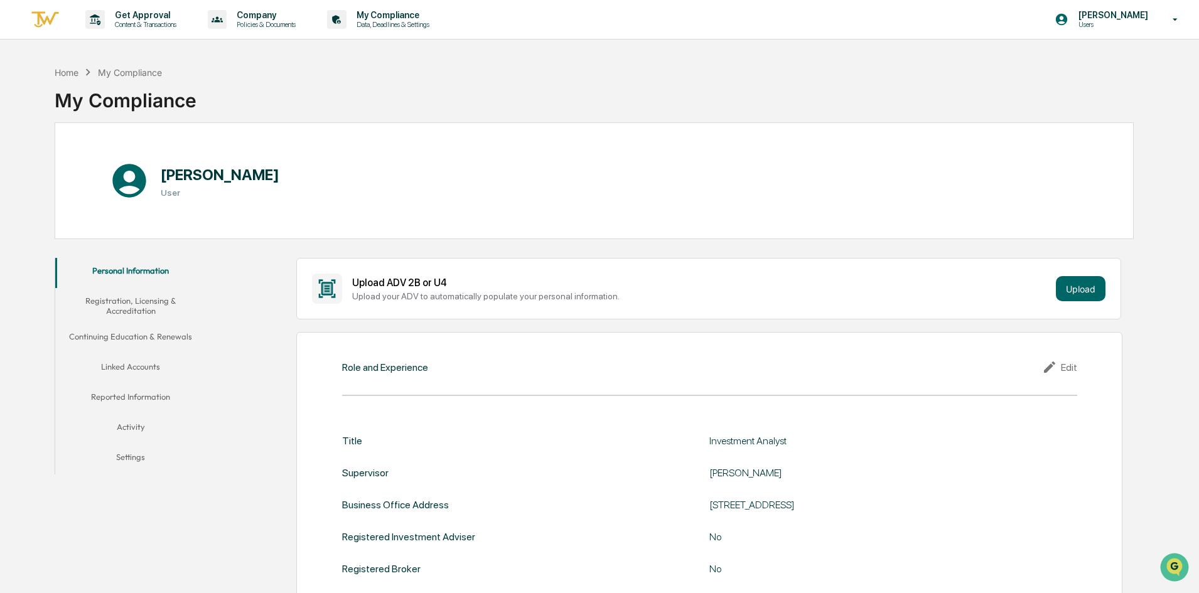
click at [376, 33] on div "My Compliance Data, Deadlines & Settings" at bounding box center [382, 19] width 121 height 39
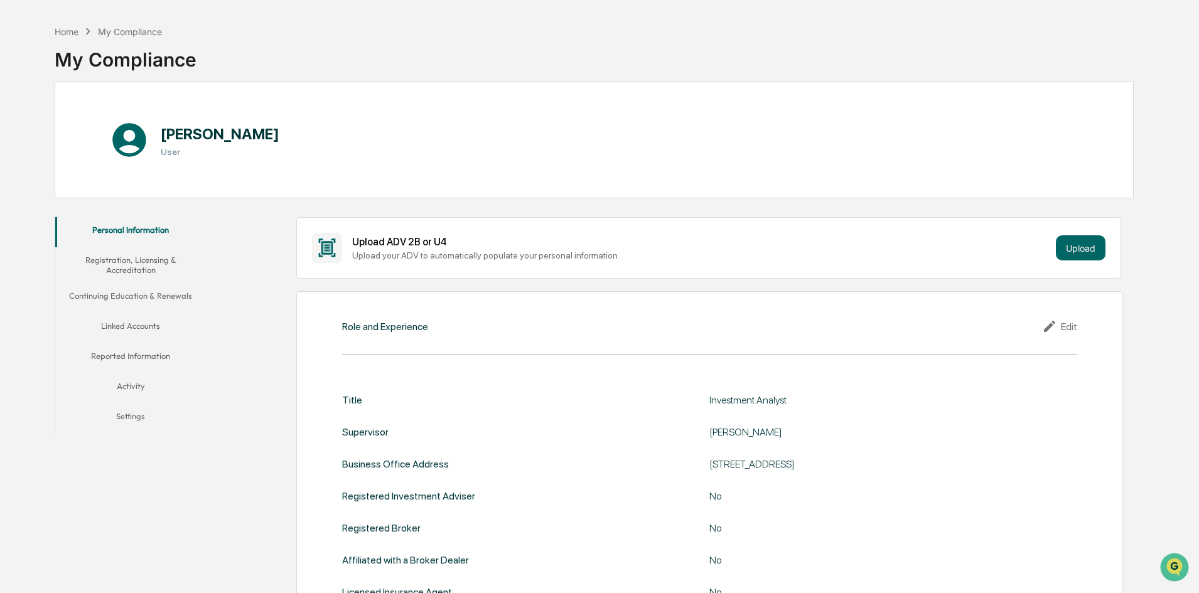
scroll to position [63, 0]
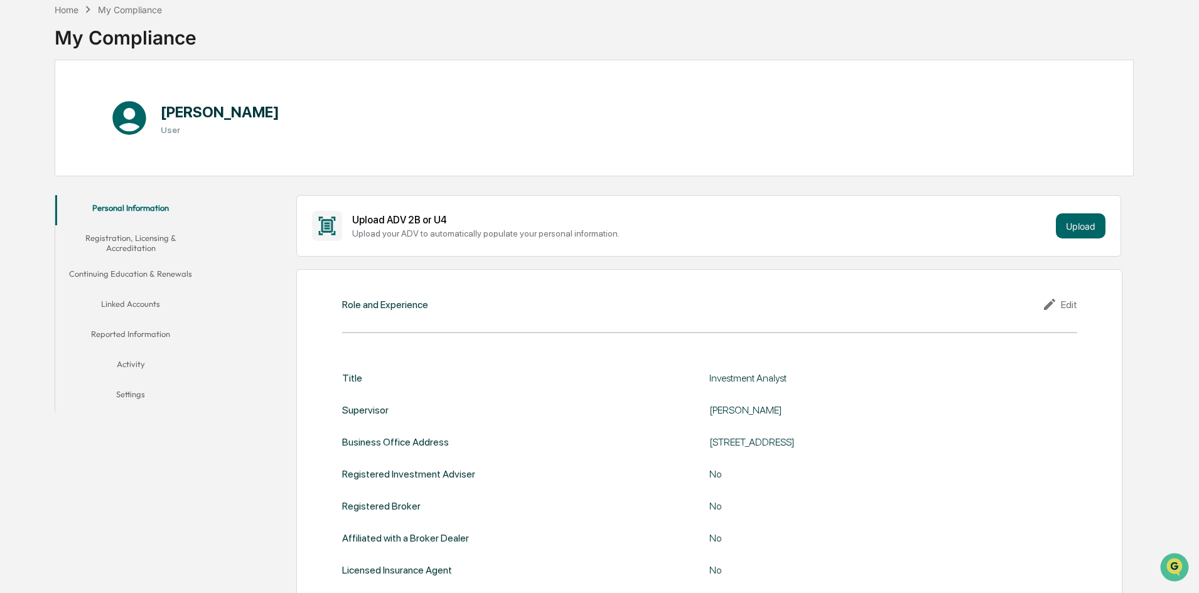
click at [138, 346] on button "Reported Information" at bounding box center [130, 336] width 151 height 30
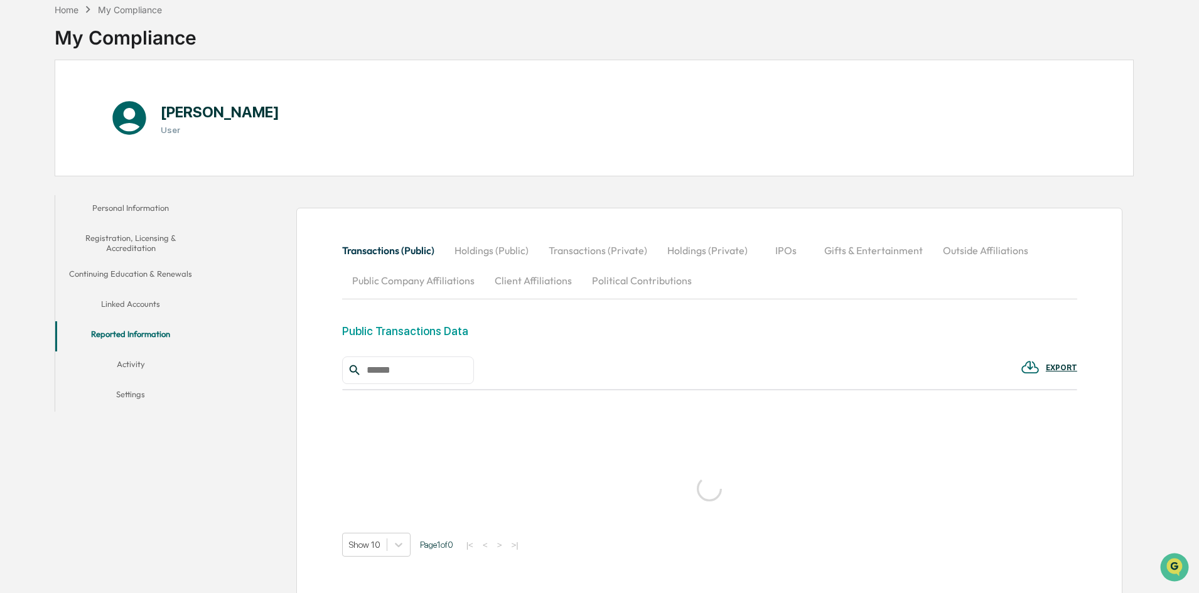
click at [137, 367] on button "Activity" at bounding box center [130, 367] width 151 height 30
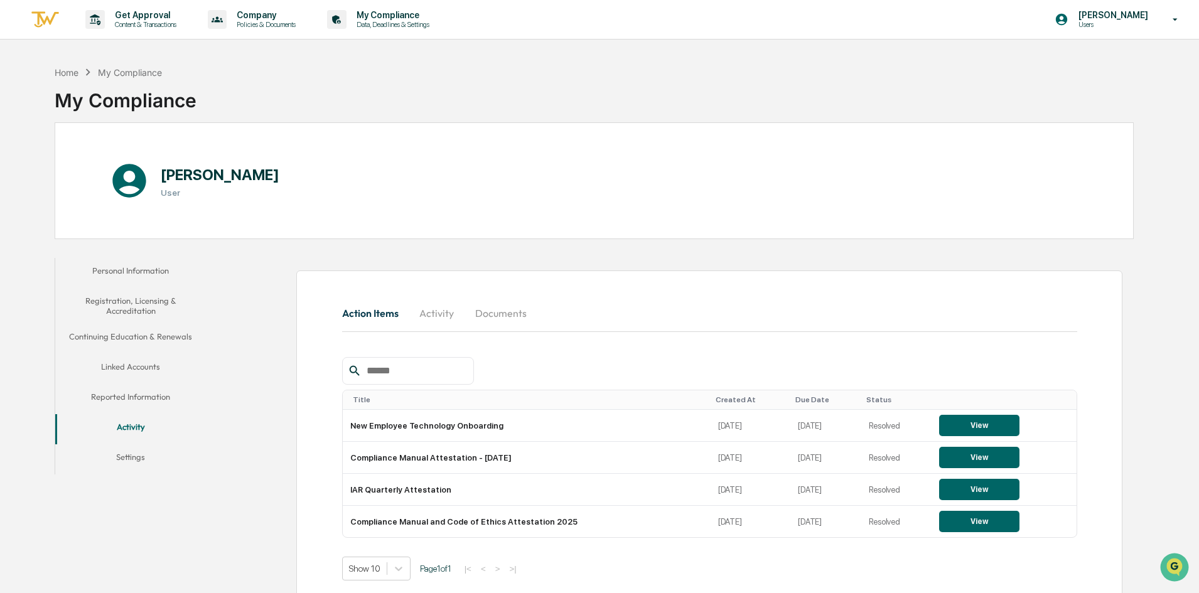
click at [122, 43] on div "Get Approval Content & Transactions Company Policies & Documents My Compliance …" at bounding box center [599, 326] width 1199 height 653
click at [133, 23] on p "Content & Transactions" at bounding box center [144, 24] width 78 height 9
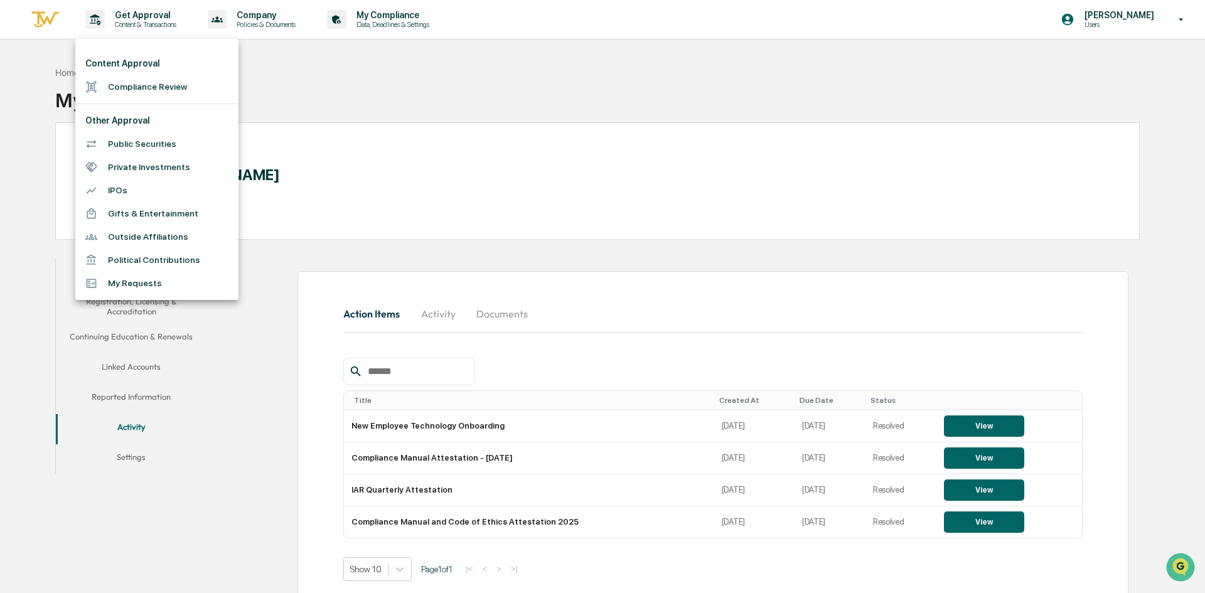
click at [139, 286] on li "My Requests" at bounding box center [156, 283] width 163 height 23
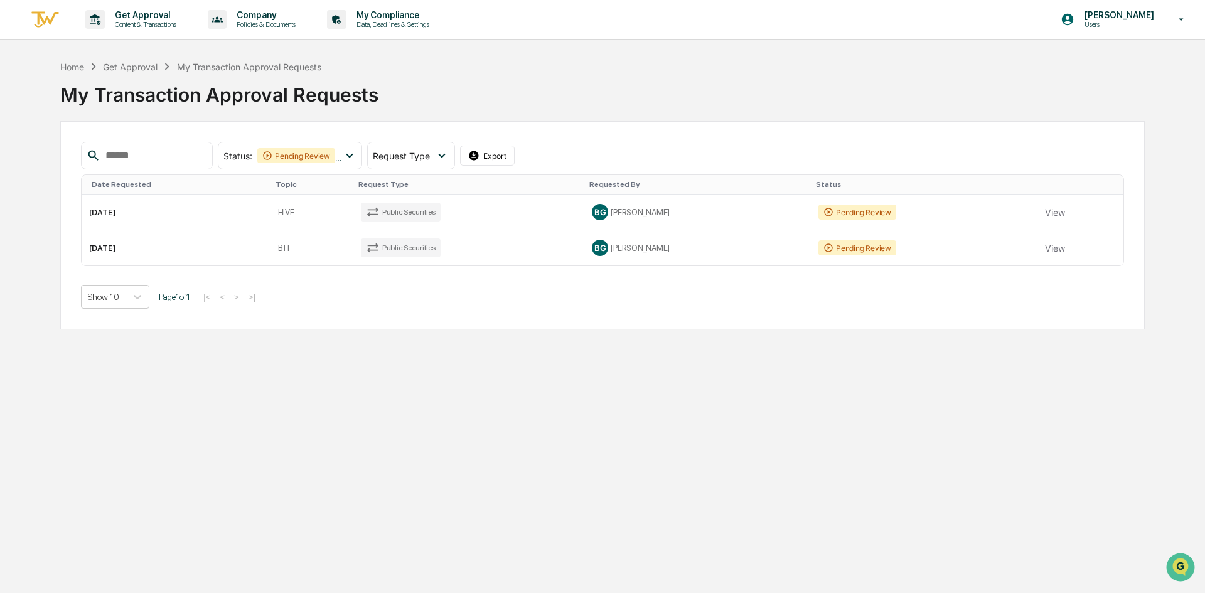
click at [330, 158] on div "Pending Review" at bounding box center [296, 155] width 78 height 15
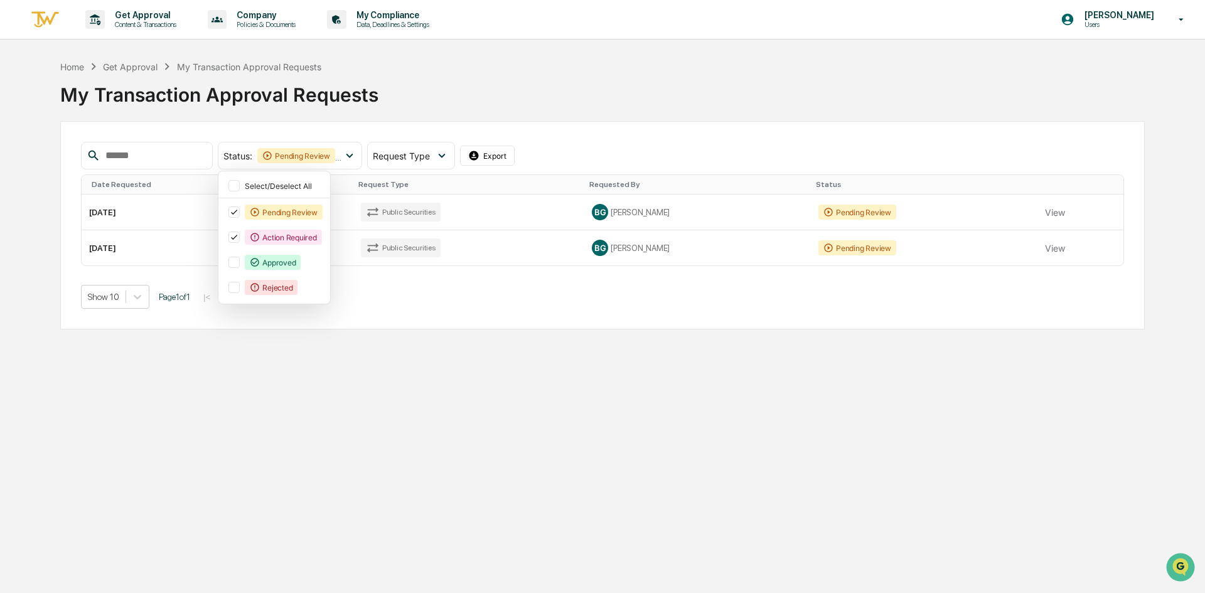
click at [240, 263] on div at bounding box center [234, 262] width 11 height 11
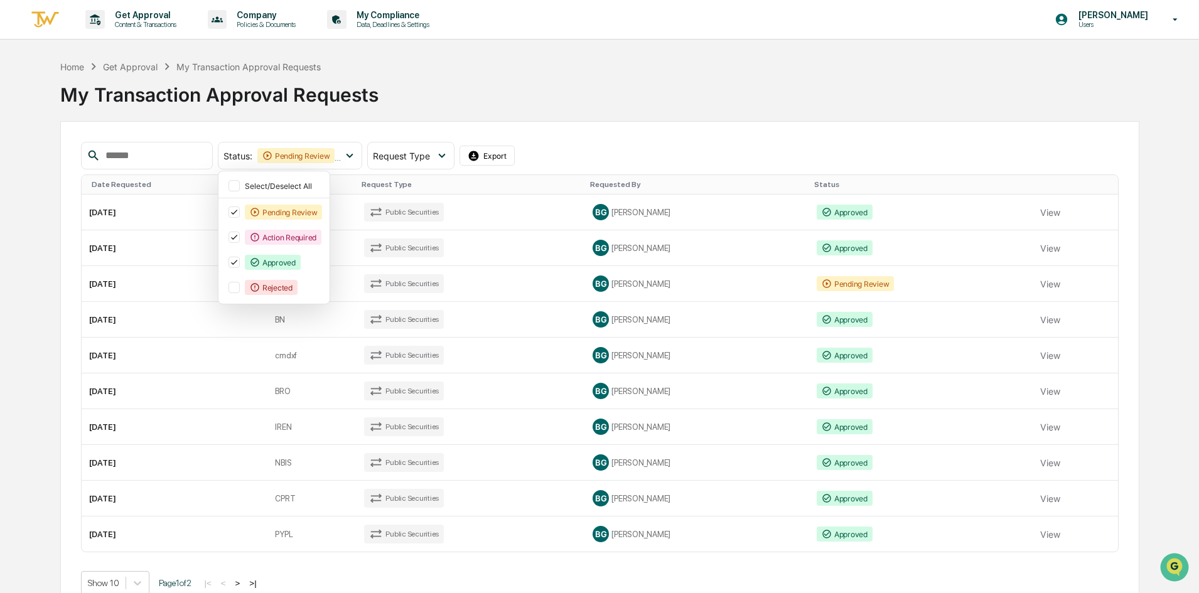
click at [888, 105] on div "My Transaction Approval Requests" at bounding box center [599, 89] width 1079 height 33
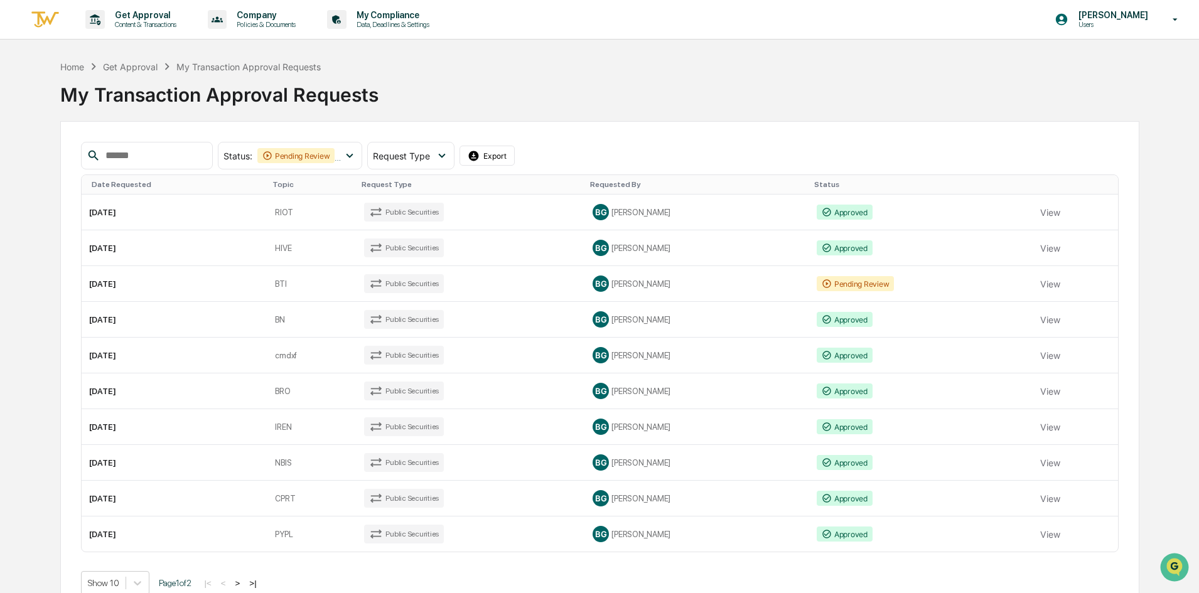
click at [289, 227] on td "RIOT" at bounding box center [311, 213] width 89 height 36
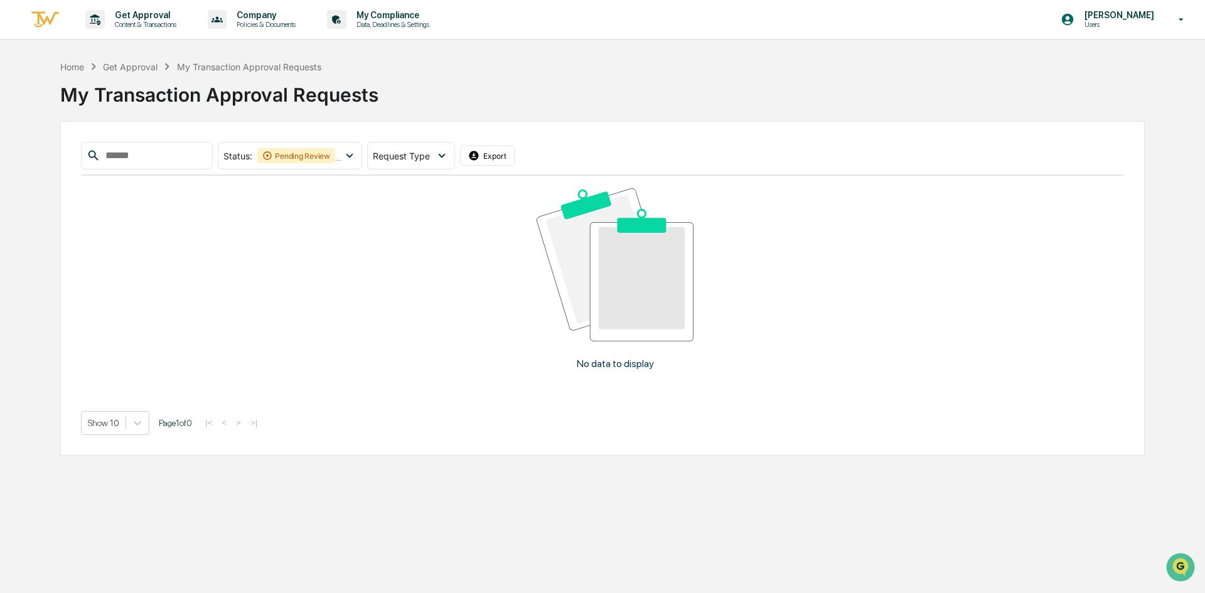
click at [357, 161] on icon at bounding box center [350, 156] width 14 height 14
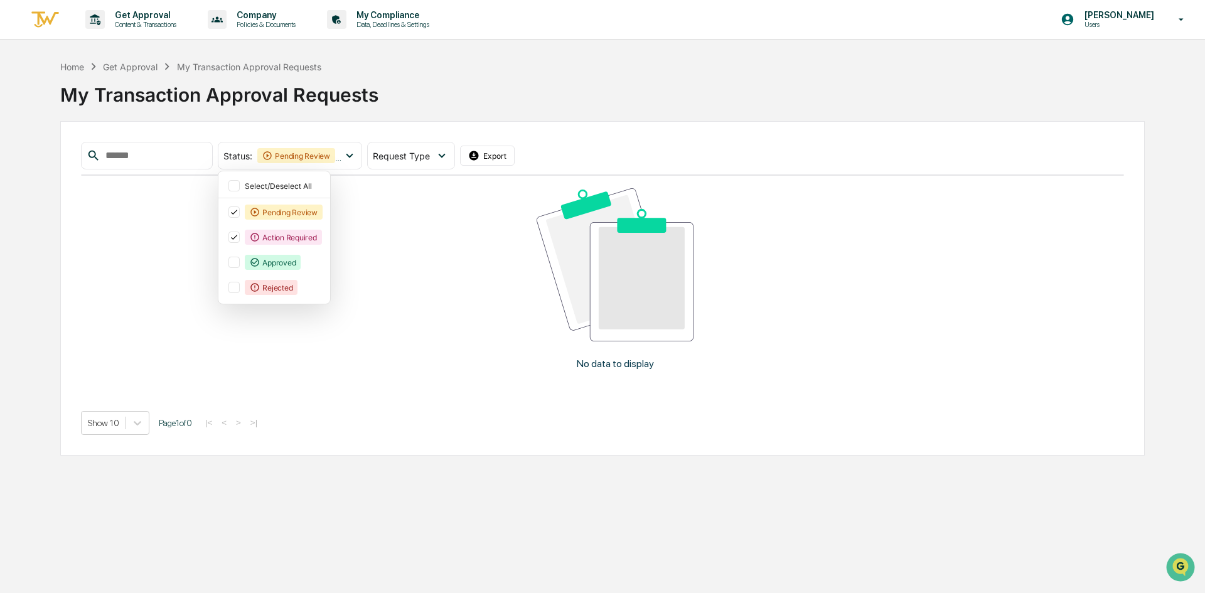
click at [240, 263] on div at bounding box center [234, 262] width 11 height 11
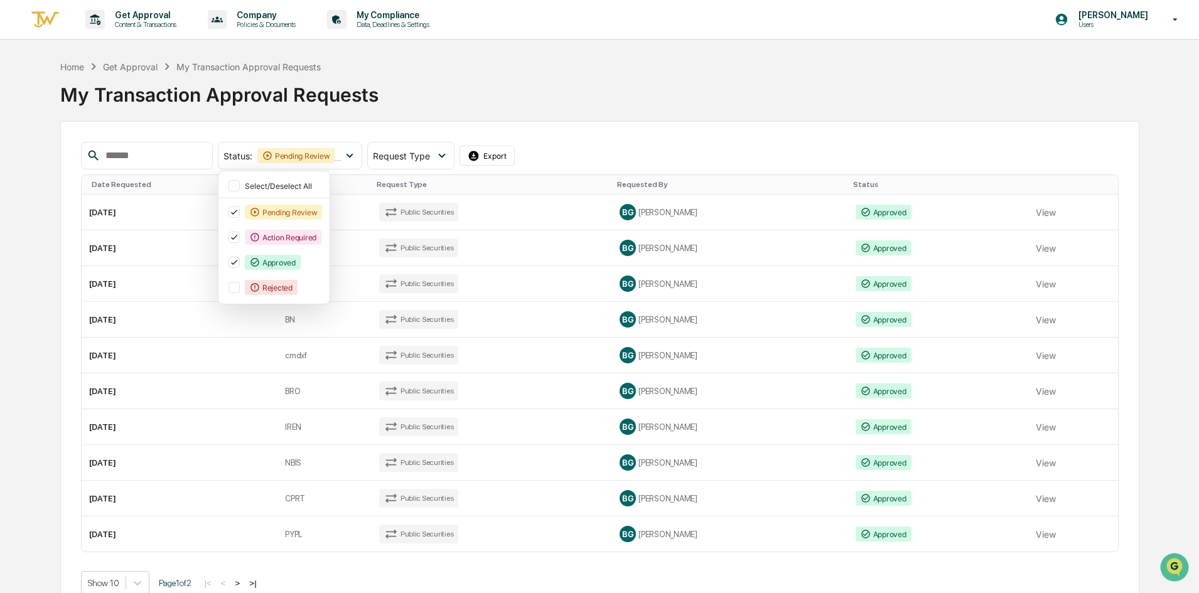
click at [596, 286] on td "Public Securities" at bounding box center [492, 284] width 241 height 36
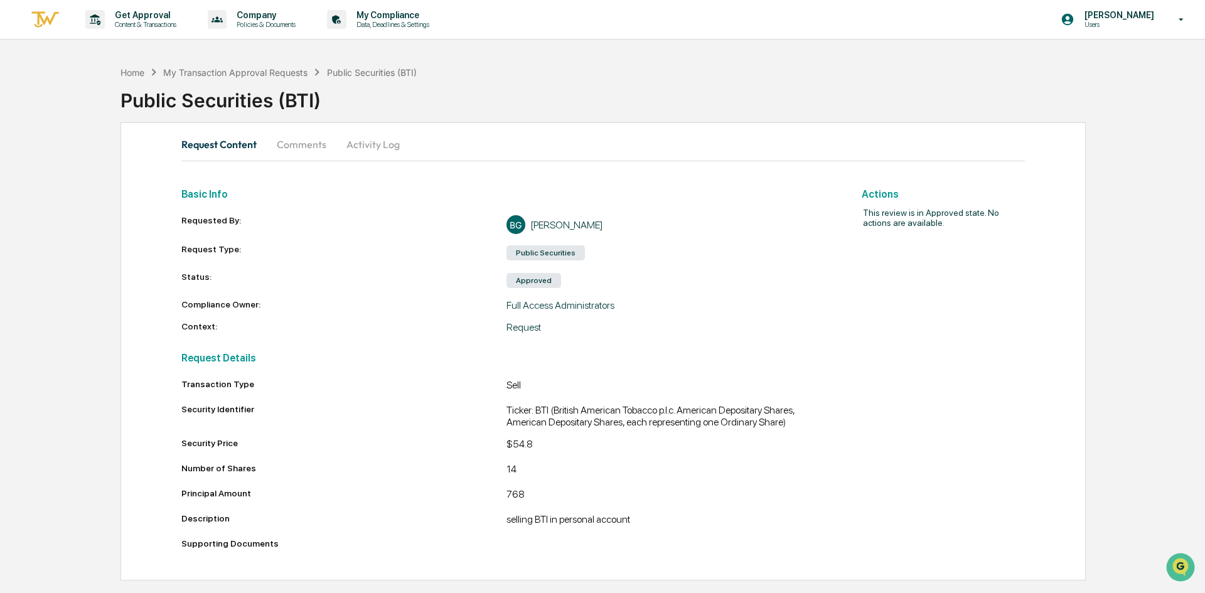
click at [225, 70] on div "My Transaction Approval Requests" at bounding box center [235, 72] width 144 height 11
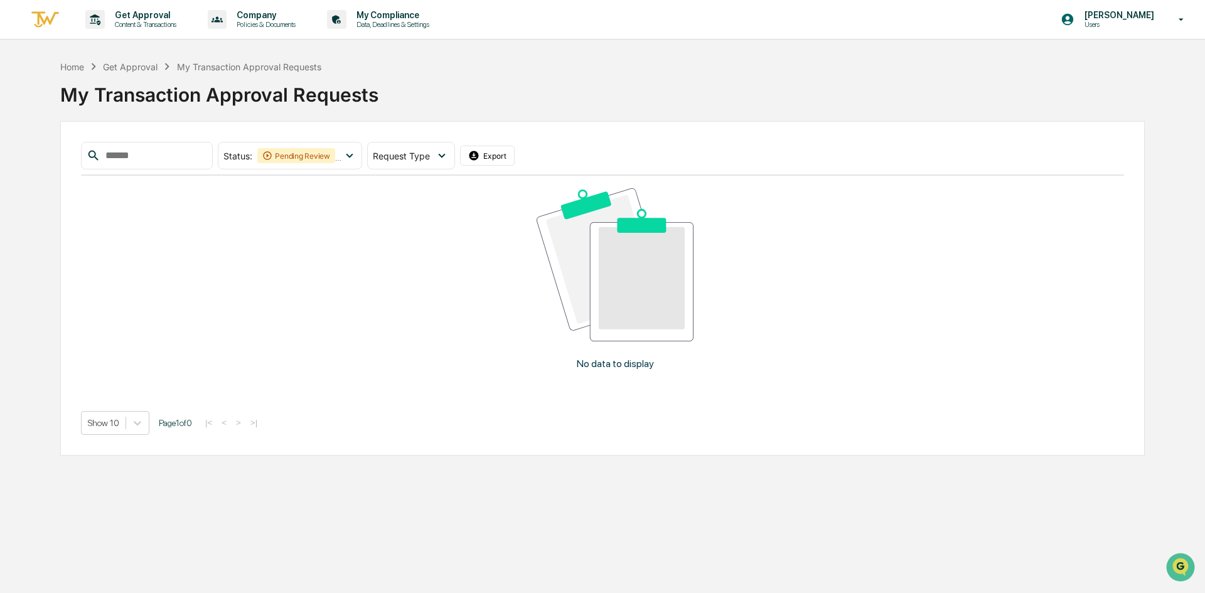
click at [298, 166] on div "Status : Pending Review Action Required" at bounding box center [290, 156] width 144 height 28
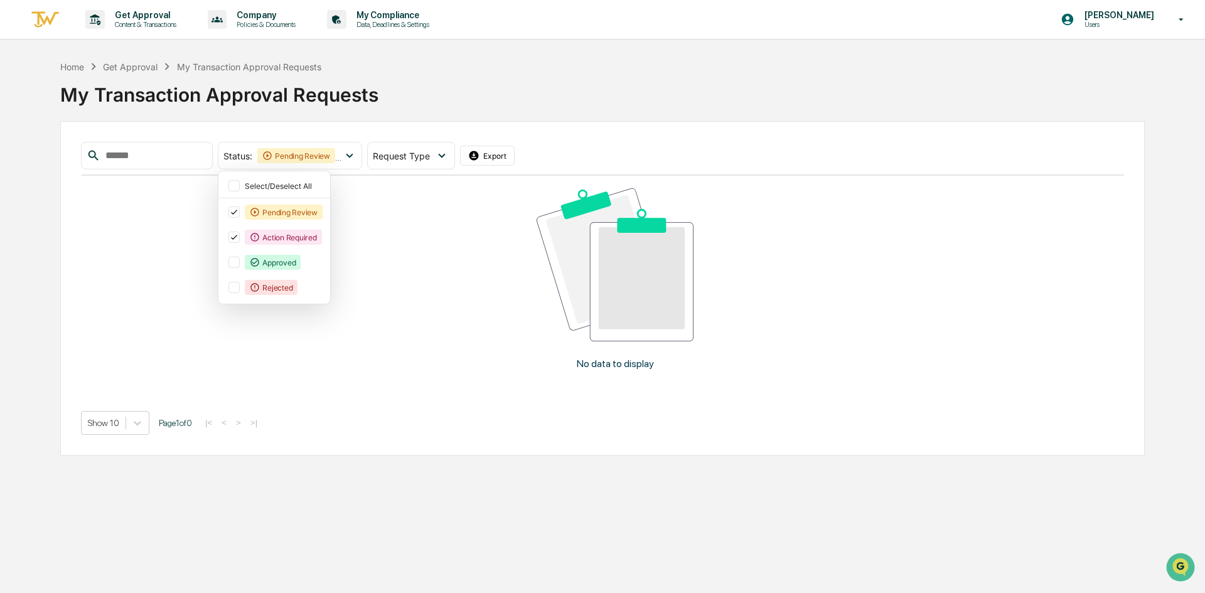
click at [260, 269] on div "Approved" at bounding box center [275, 262] width 102 height 23
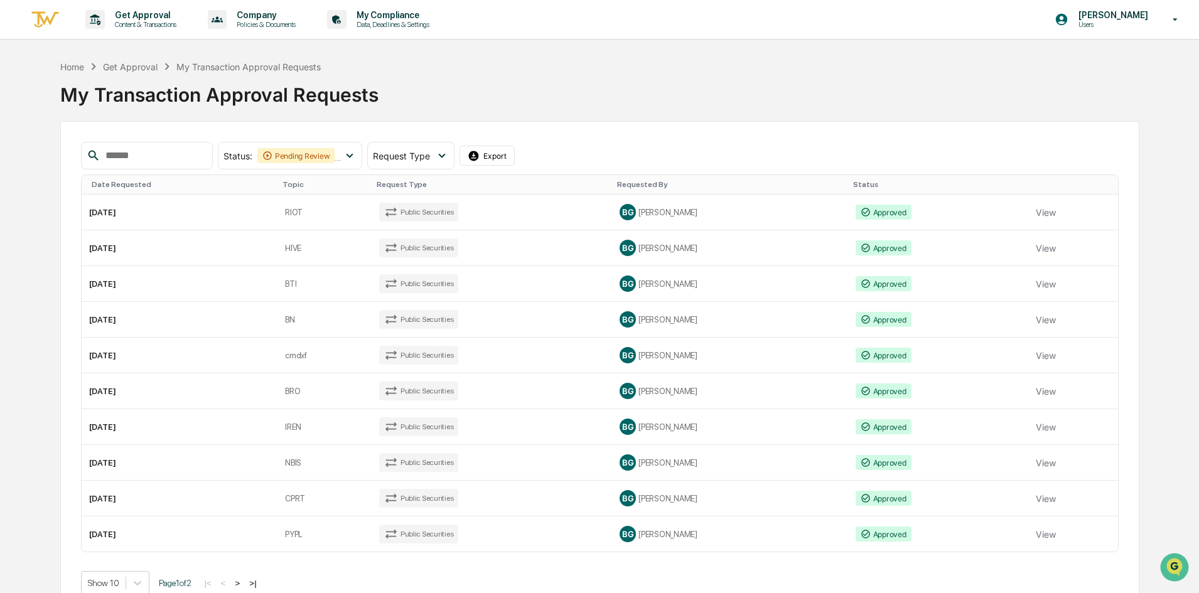
click at [773, 124] on div "Status : Pending Review Action Required Approved Select/Deselect All Pending Re…" at bounding box center [599, 368] width 1079 height 495
click at [331, 244] on td "HIVE" at bounding box center [324, 248] width 94 height 36
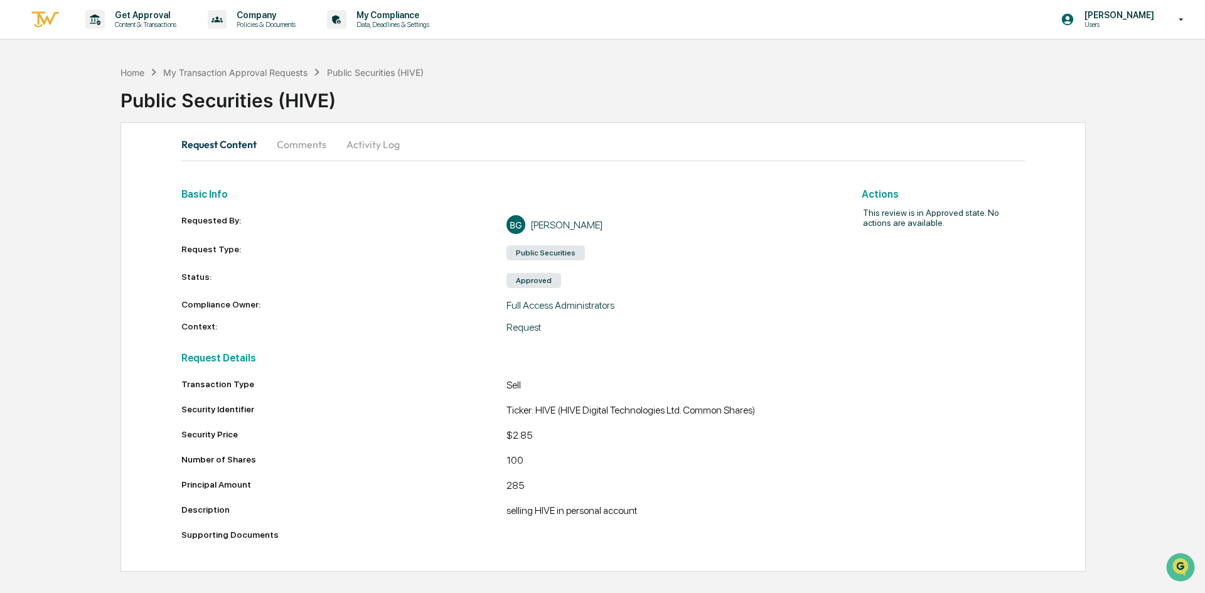
click at [108, 21] on p "Content & Transactions" at bounding box center [144, 24] width 78 height 9
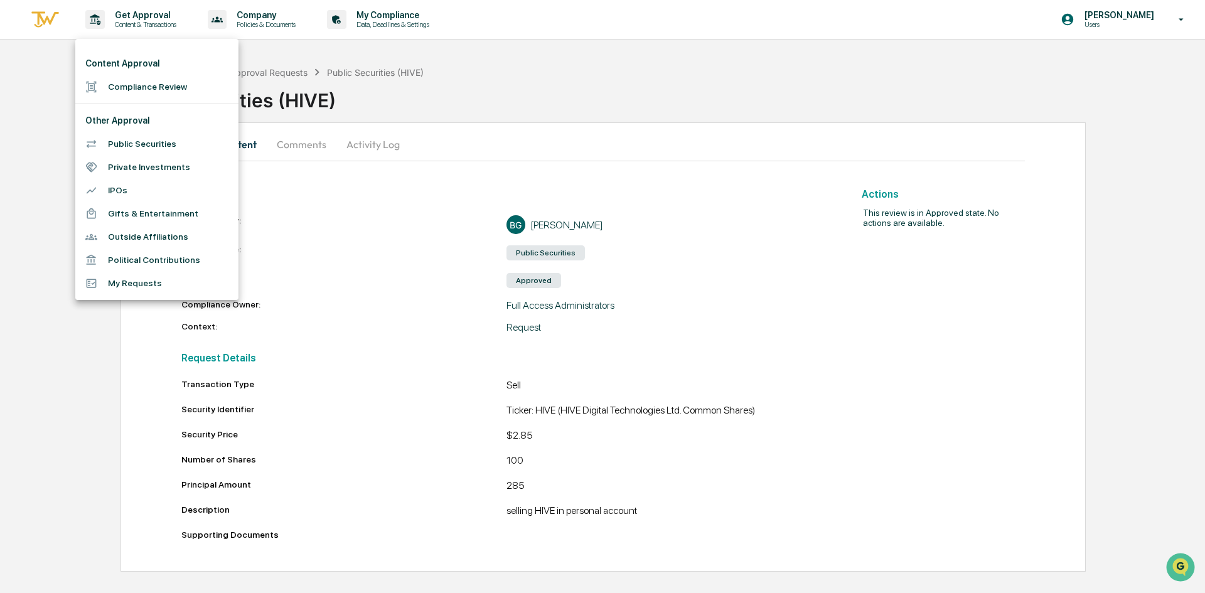
drag, startPoint x: 25, startPoint y: 20, endPoint x: 33, endPoint y: 18, distance: 7.8
click at [27, 19] on div at bounding box center [602, 296] width 1205 height 593
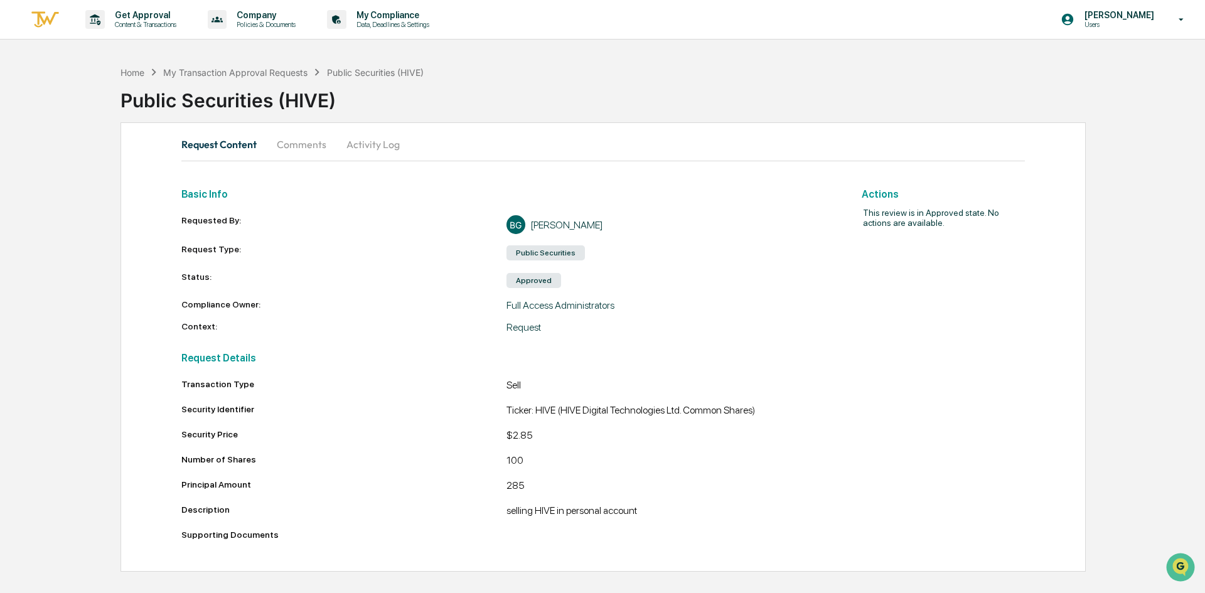
click at [38, 18] on img at bounding box center [45, 19] width 30 height 21
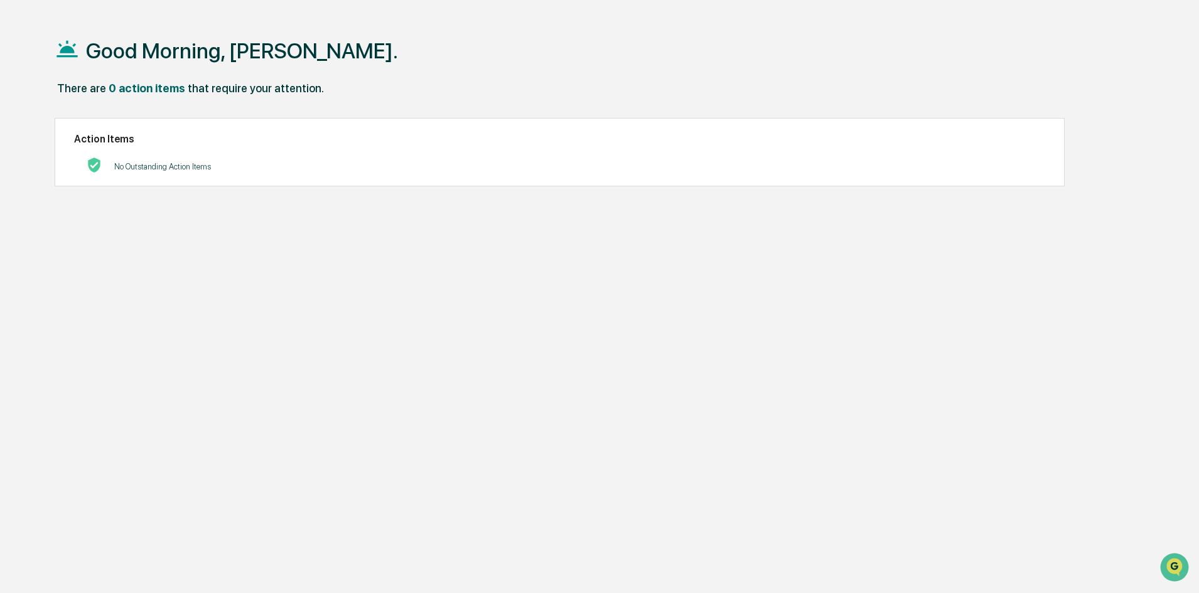
scroll to position [60, 0]
